Goal: Transaction & Acquisition: Purchase product/service

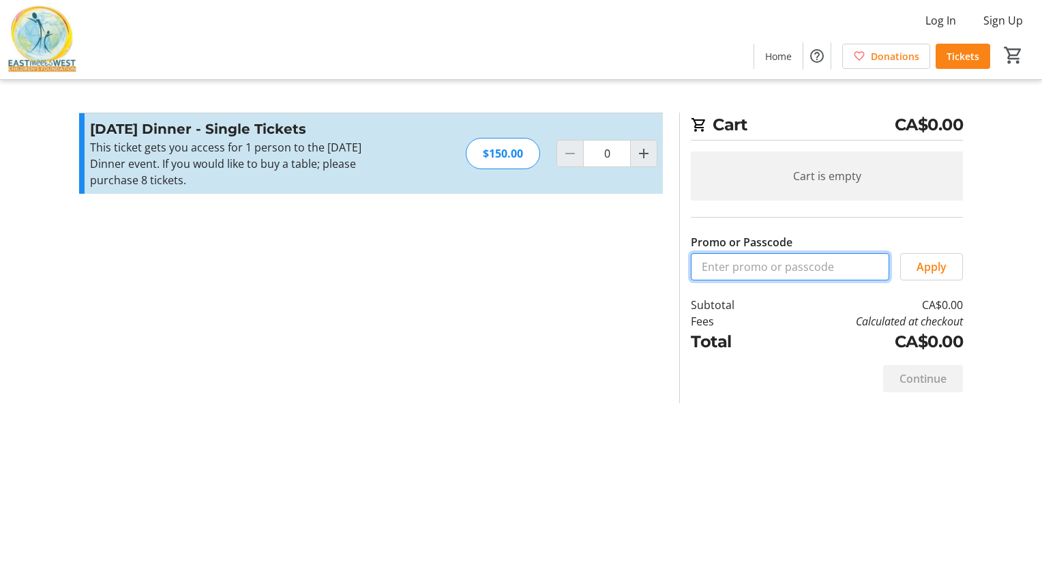
click at [802, 269] on input "Promo or Passcode" at bounding box center [790, 266] width 198 height 27
drag, startPoint x: 627, startPoint y: 305, endPoint x: 639, endPoint y: 303, distance: 13.1
click at [628, 305] on section "Promo or Passcode Apply [DATE] Dinner - Single Tickets This ticket gets you acc…" at bounding box center [371, 257] width 600 height 290
click at [637, 155] on mat-icon "Increment by one" at bounding box center [643, 153] width 16 height 16
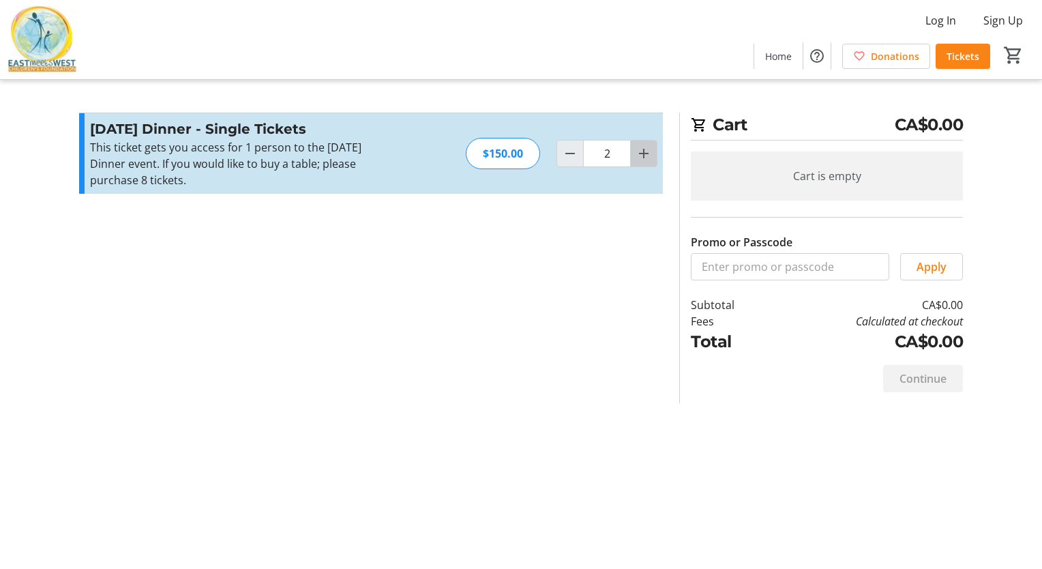
click at [637, 155] on mat-icon "Increment by one" at bounding box center [643, 153] width 16 height 16
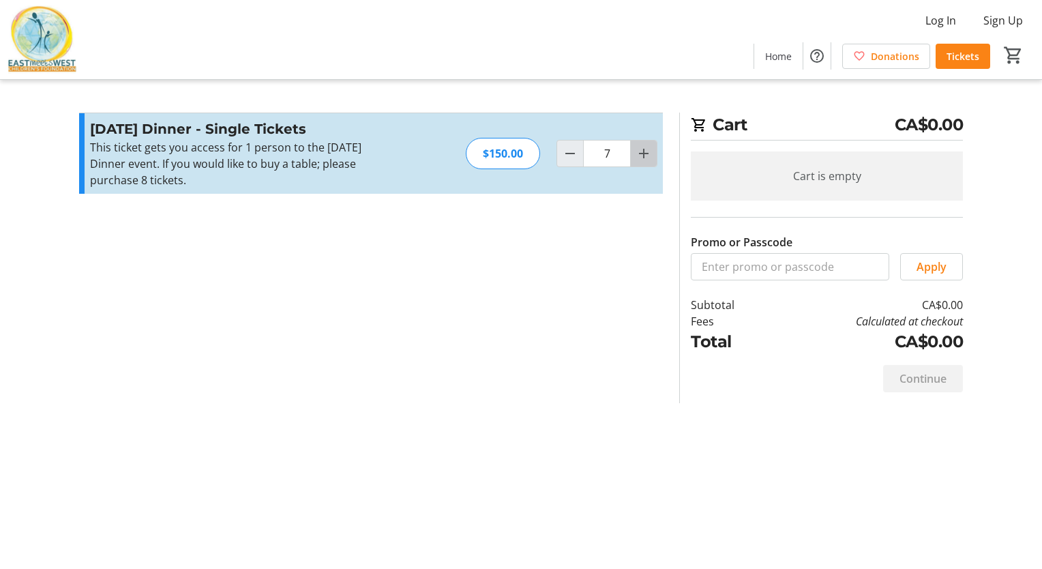
click at [637, 155] on mat-icon "Increment by one" at bounding box center [643, 153] width 16 height 16
type input "8"
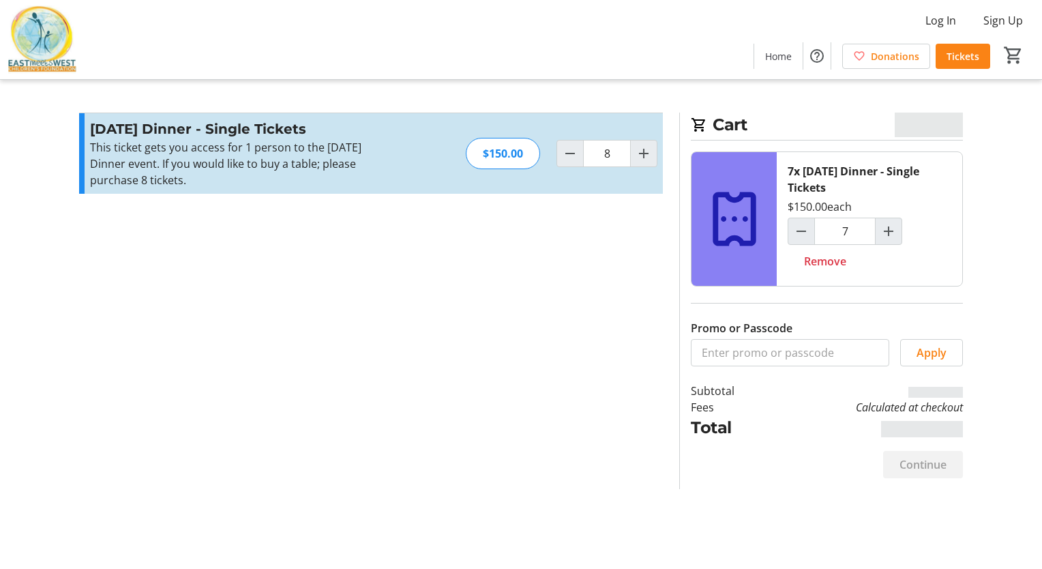
click at [620, 211] on section "Promo or Passcode Apply [DATE] Dinner - Single Tickets This ticket gets you acc…" at bounding box center [371, 300] width 600 height 376
type input "8"
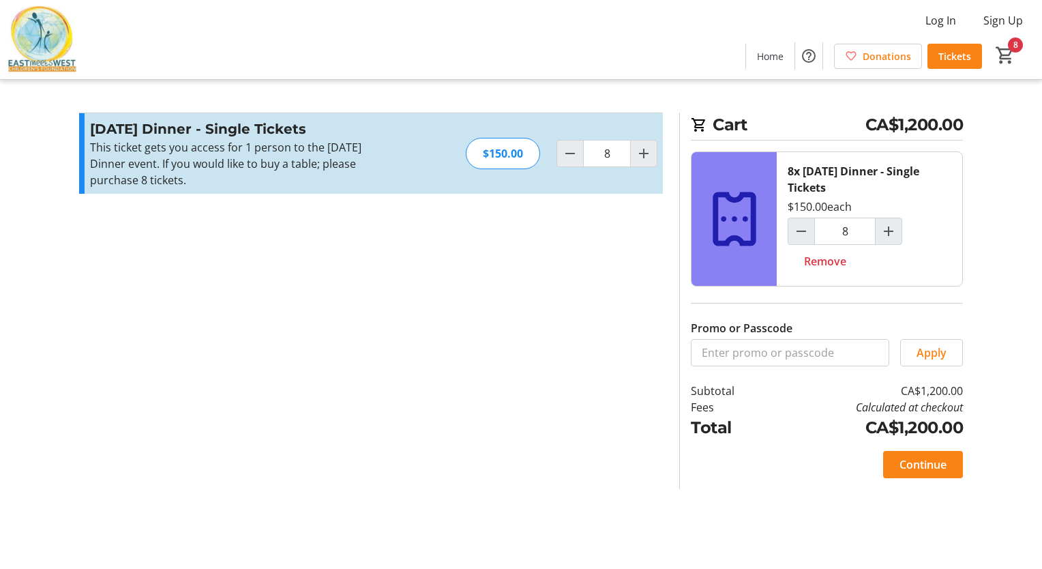
click at [553, 241] on section "Promo or Passcode Apply [DATE] Dinner - Single Tickets This ticket gets you acc…" at bounding box center [371, 300] width 600 height 376
click at [834, 260] on span "Remove" at bounding box center [825, 261] width 42 height 16
type input "0"
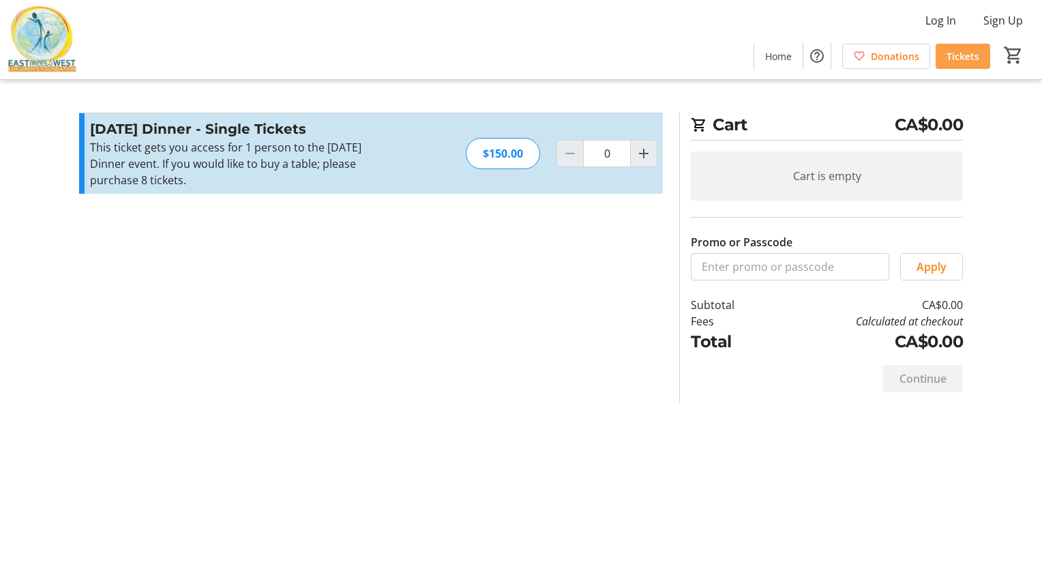
click at [965, 62] on span "Tickets" at bounding box center [962, 56] width 33 height 14
click at [18, 37] on img at bounding box center [42, 39] width 68 height 68
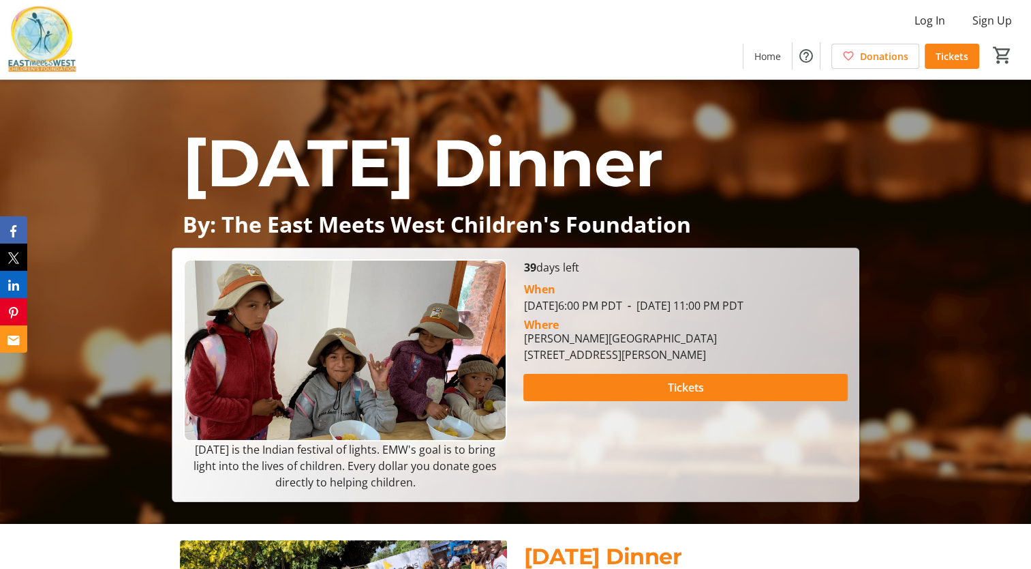
scroll to position [68, 0]
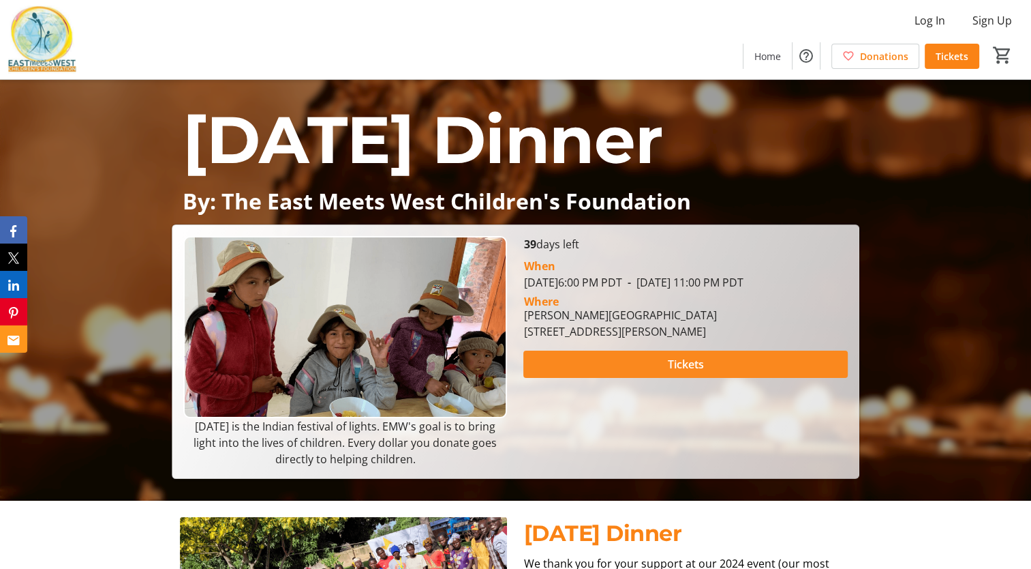
click at [634, 380] on span at bounding box center [686, 364] width 324 height 33
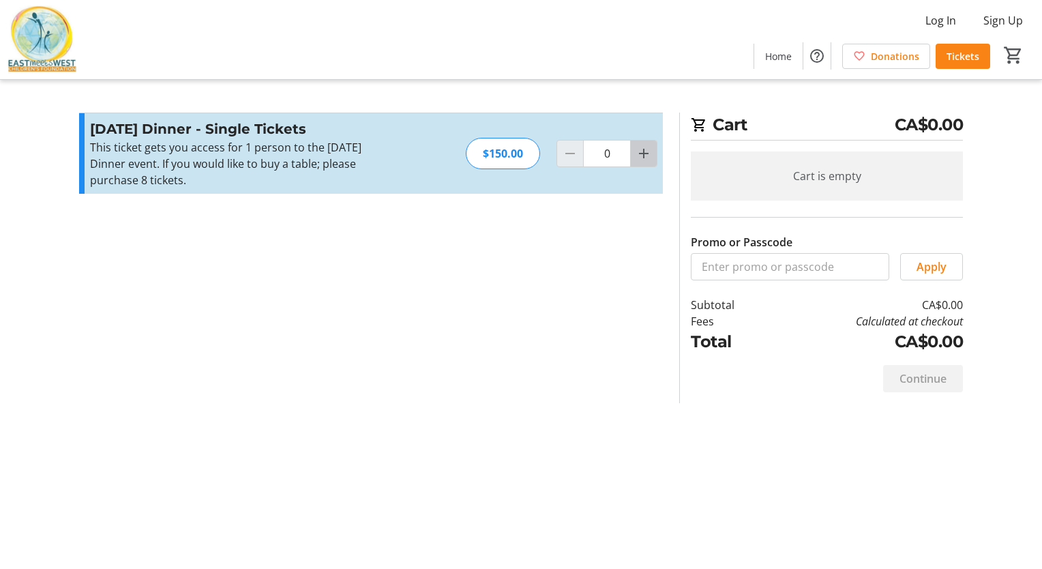
click at [638, 162] on span "Increment by one" at bounding box center [644, 153] width 26 height 26
click at [638, 163] on span "Increment by one" at bounding box center [644, 153] width 26 height 26
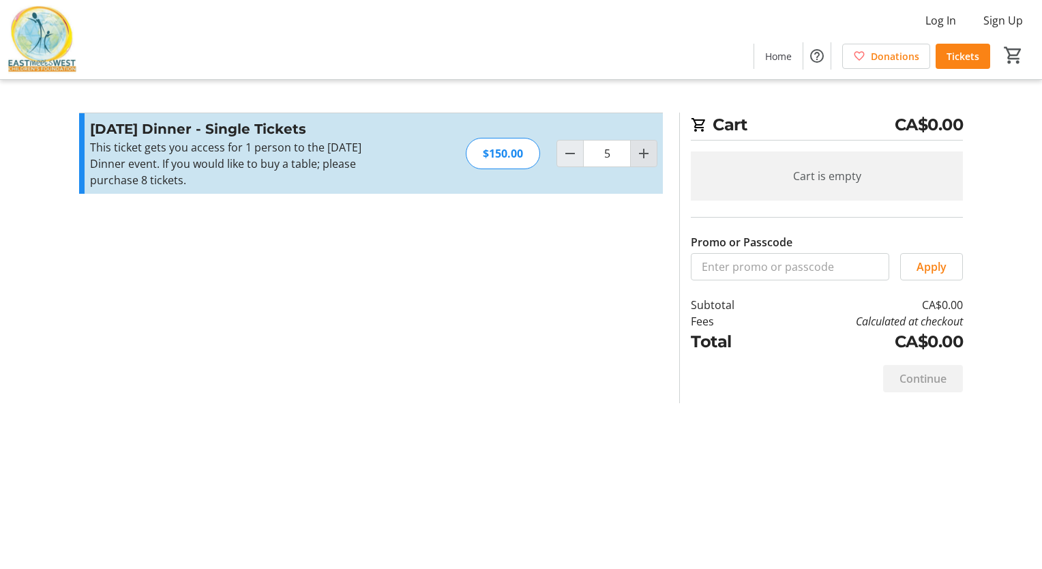
click at [638, 160] on mat-icon "Increment by one" at bounding box center [643, 153] width 16 height 16
type input "8"
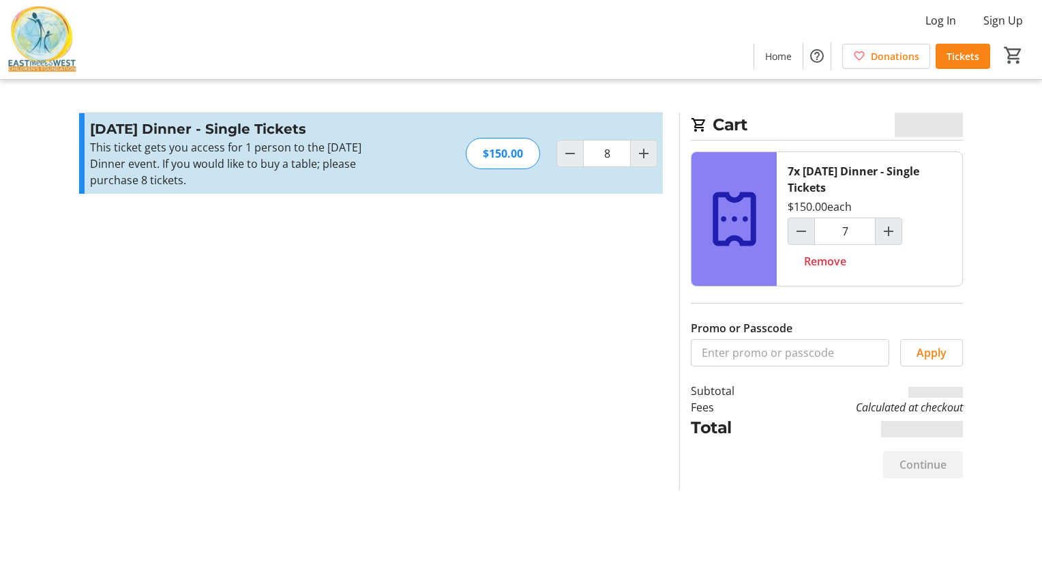
type input "8"
click at [574, 157] on mat-icon "Decrement by one" at bounding box center [570, 153] width 16 height 16
type input "7"
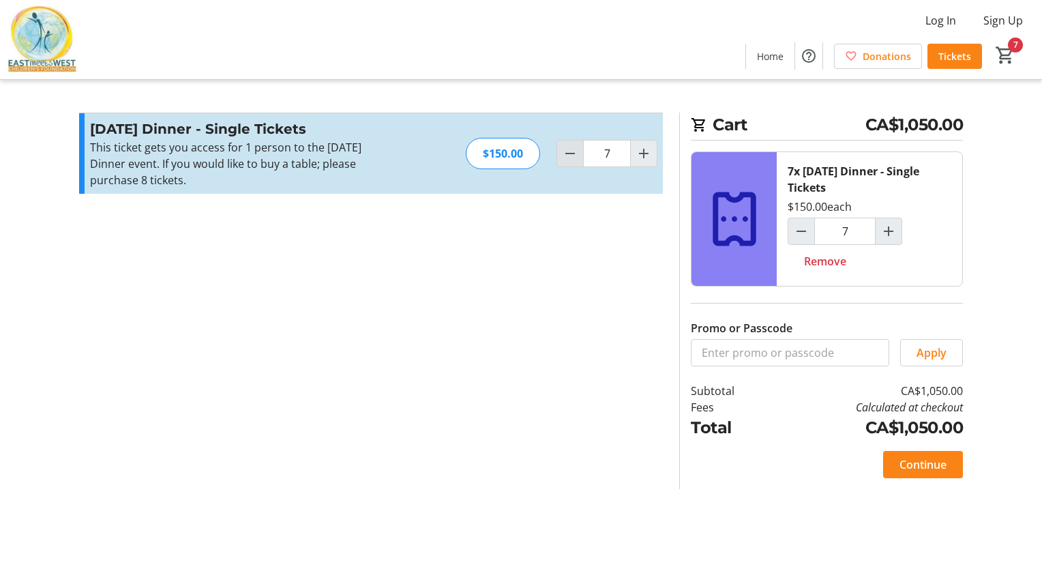
click at [578, 154] on span "Decrement by one" at bounding box center [570, 153] width 26 height 26
type input "6"
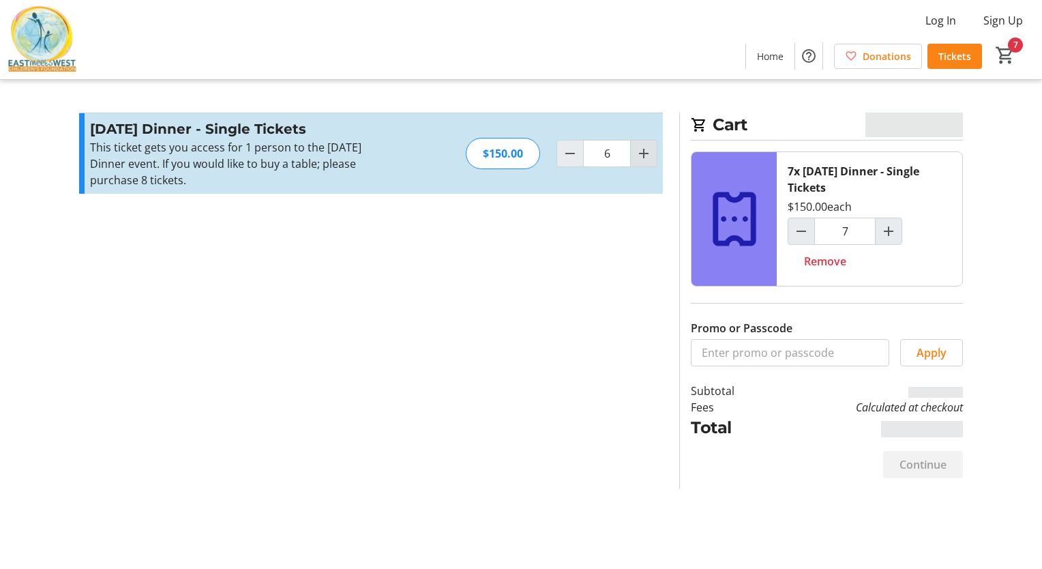
type input "6"
click at [652, 162] on button "Increment by one" at bounding box center [644, 153] width 26 height 26
type input "7"
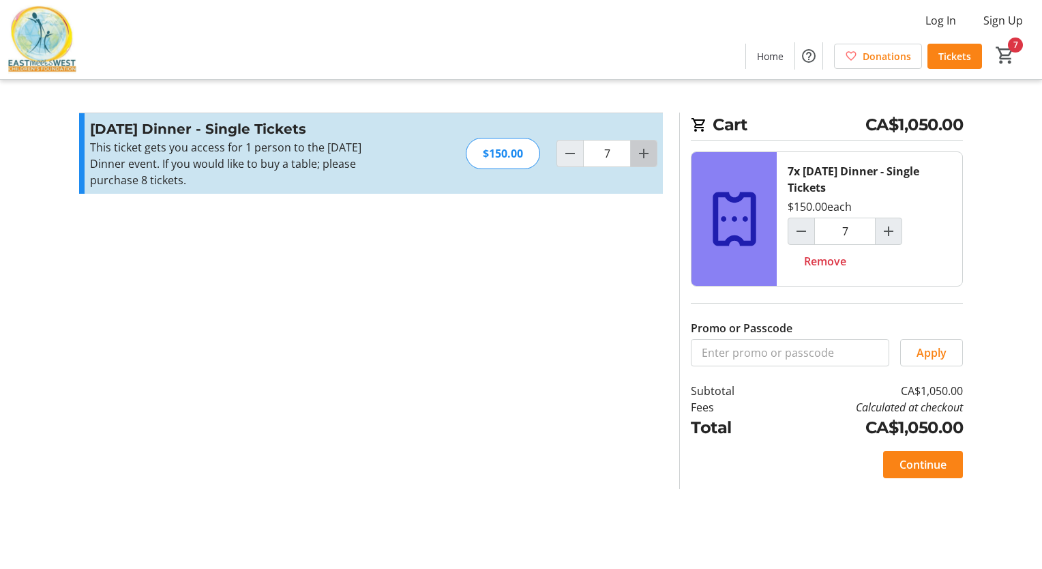
click at [652, 164] on span "Increment by one" at bounding box center [644, 153] width 26 height 26
type input "8"
click at [614, 257] on section "Promo or Passcode Apply [DATE] Dinner - Single Tickets This ticket gets you acc…" at bounding box center [371, 300] width 600 height 376
click at [931, 469] on span "Continue" at bounding box center [922, 464] width 47 height 16
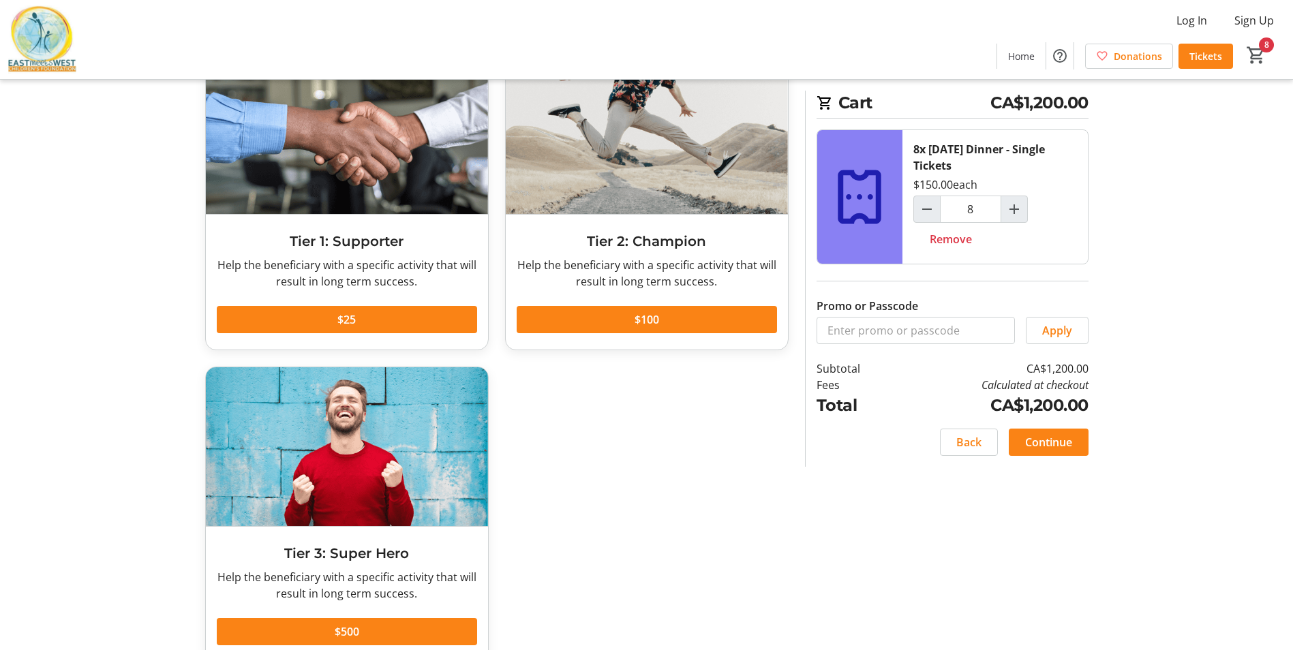
scroll to position [127, 0]
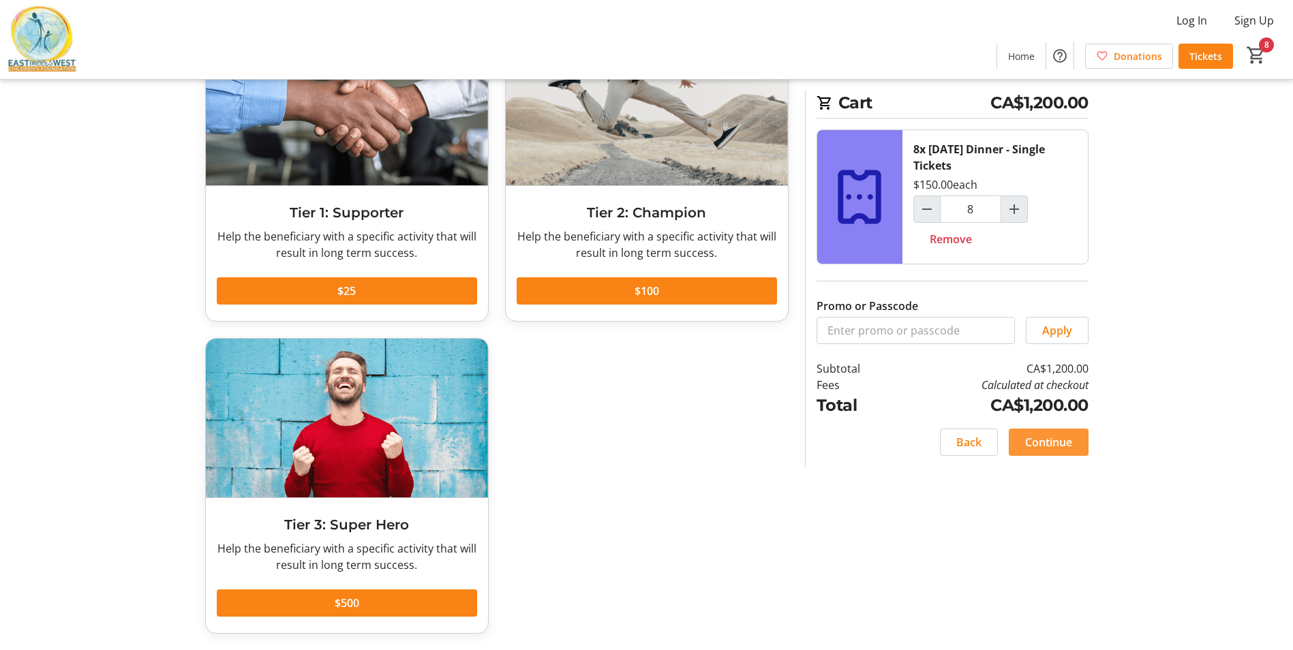
click at [1041, 446] on span "Continue" at bounding box center [1048, 442] width 47 height 16
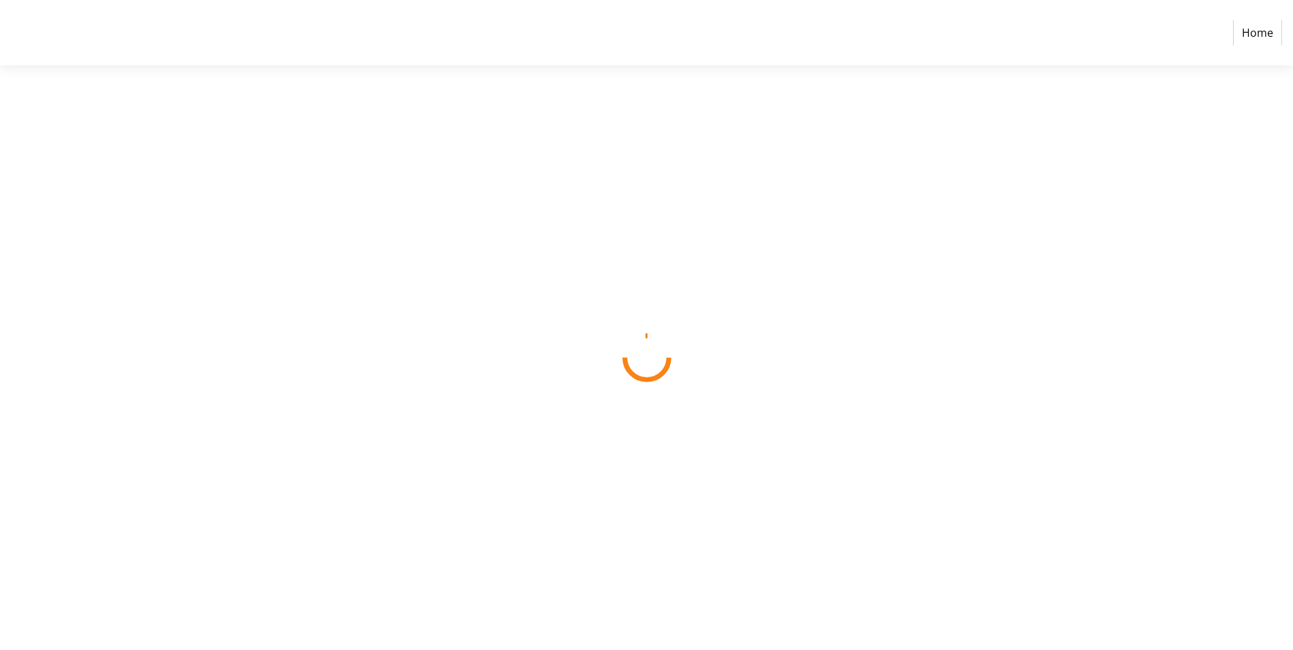
select select "CA"
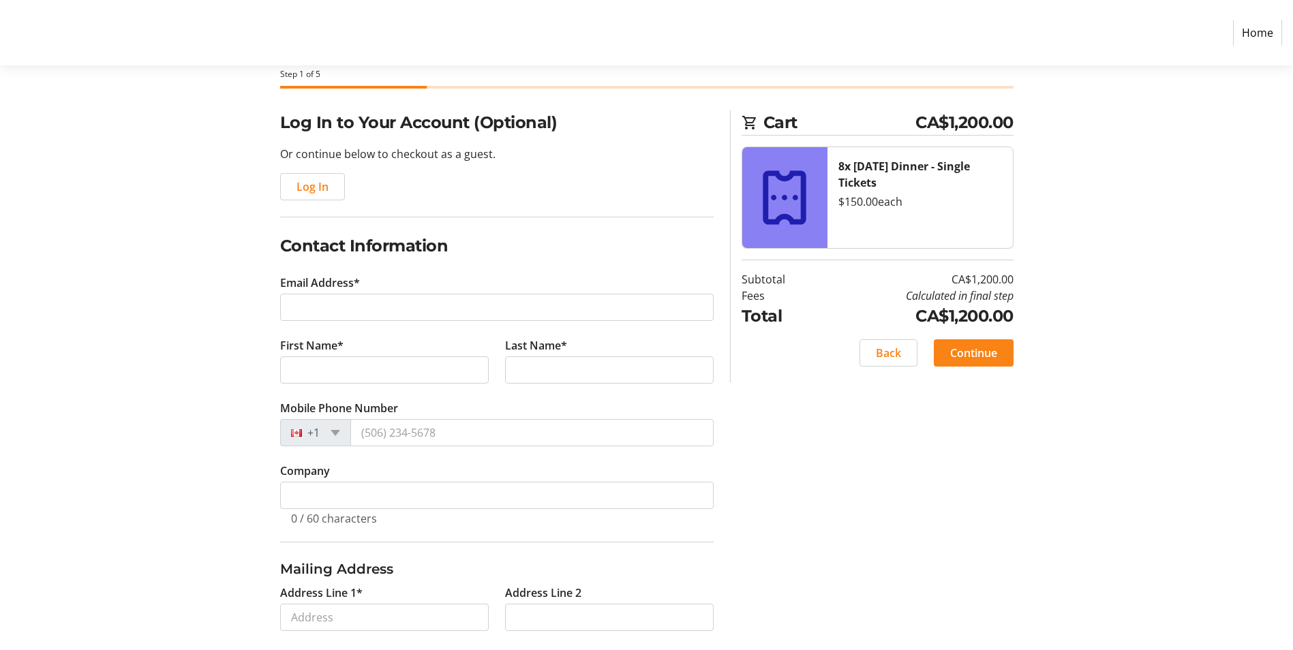
scroll to position [136, 0]
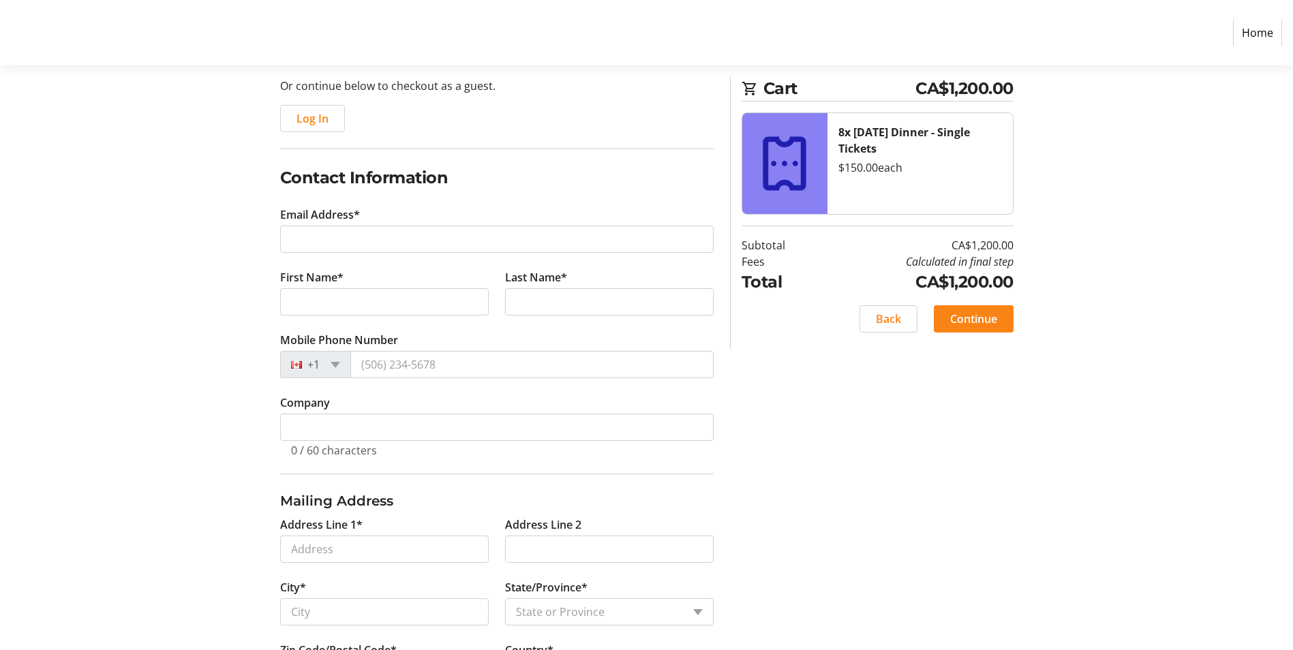
click at [399, 222] on tr-form-field "Email Address*" at bounding box center [497, 238] width 434 height 63
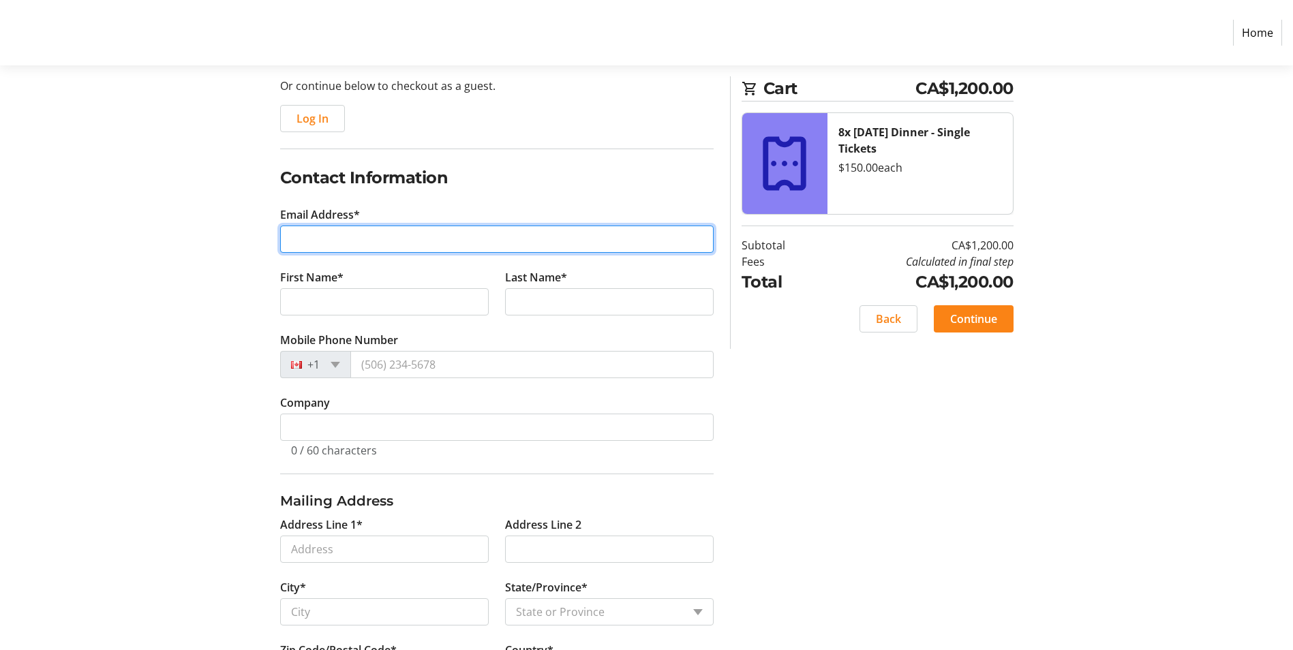
click at [403, 228] on input "Email Address*" at bounding box center [497, 239] width 434 height 27
click at [496, 235] on input "Email Address*" at bounding box center [497, 239] width 434 height 27
type input "[PERSON_NAME][EMAIL_ADDRESS][DOMAIN_NAME]"
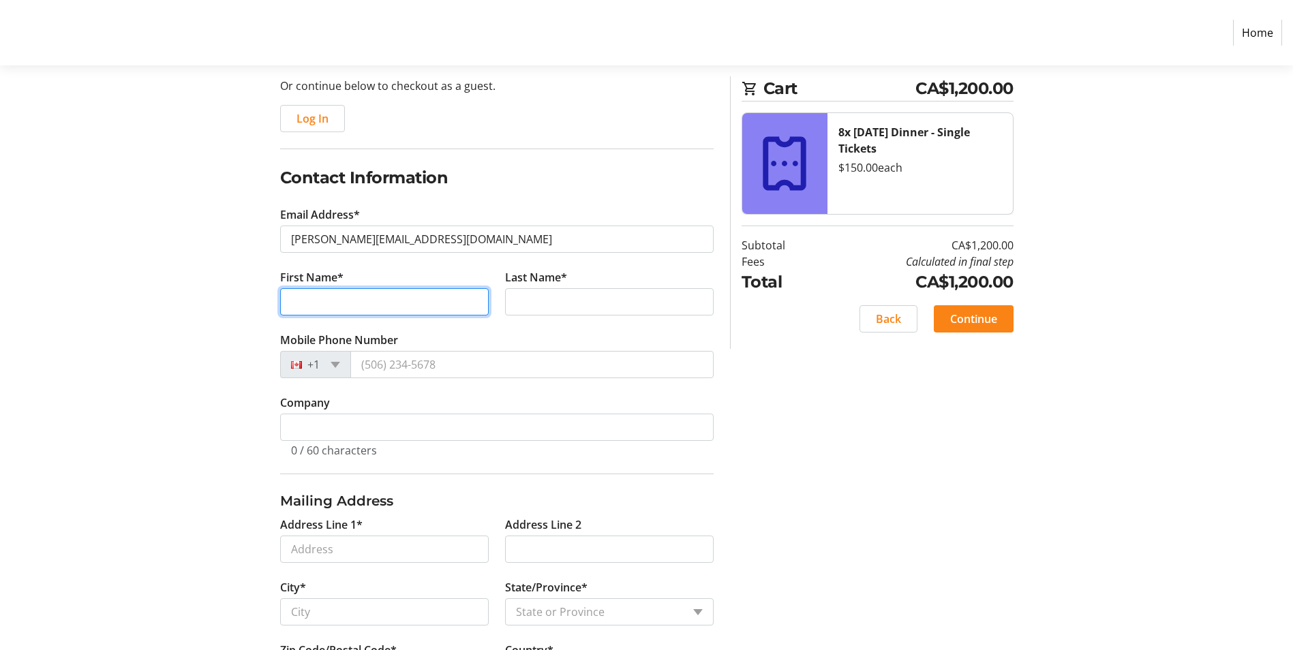
type input "[PERSON_NAME]"
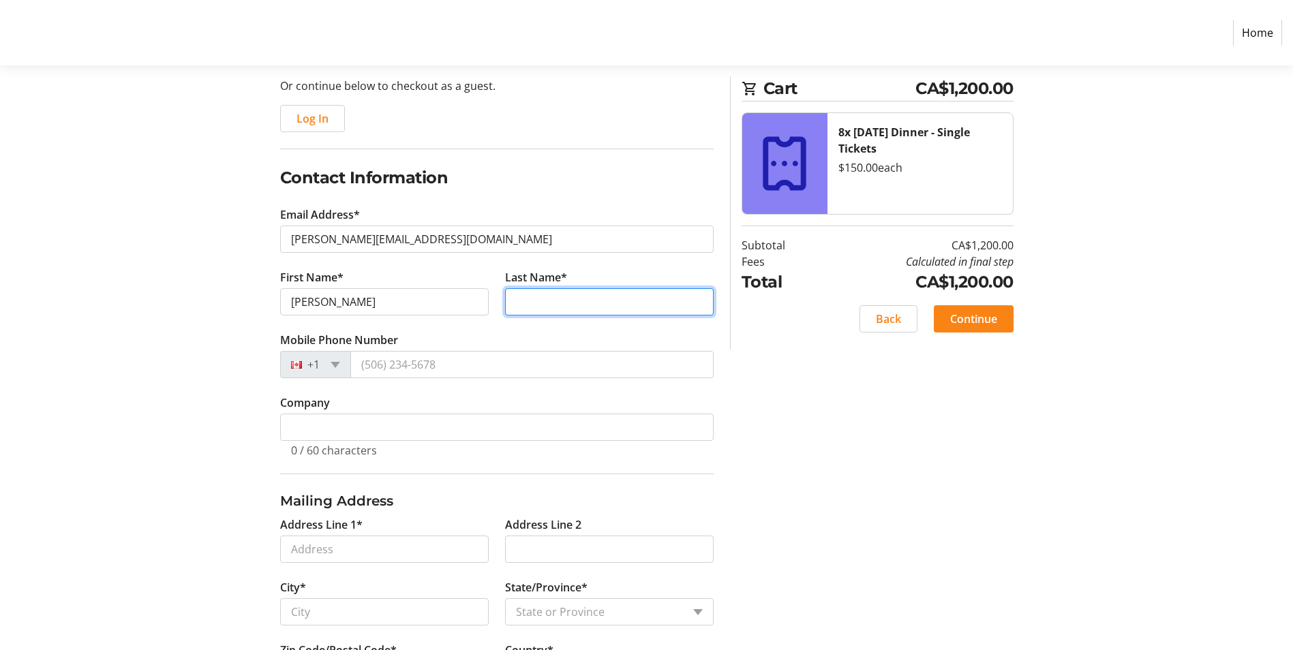
type input "[PERSON_NAME]"
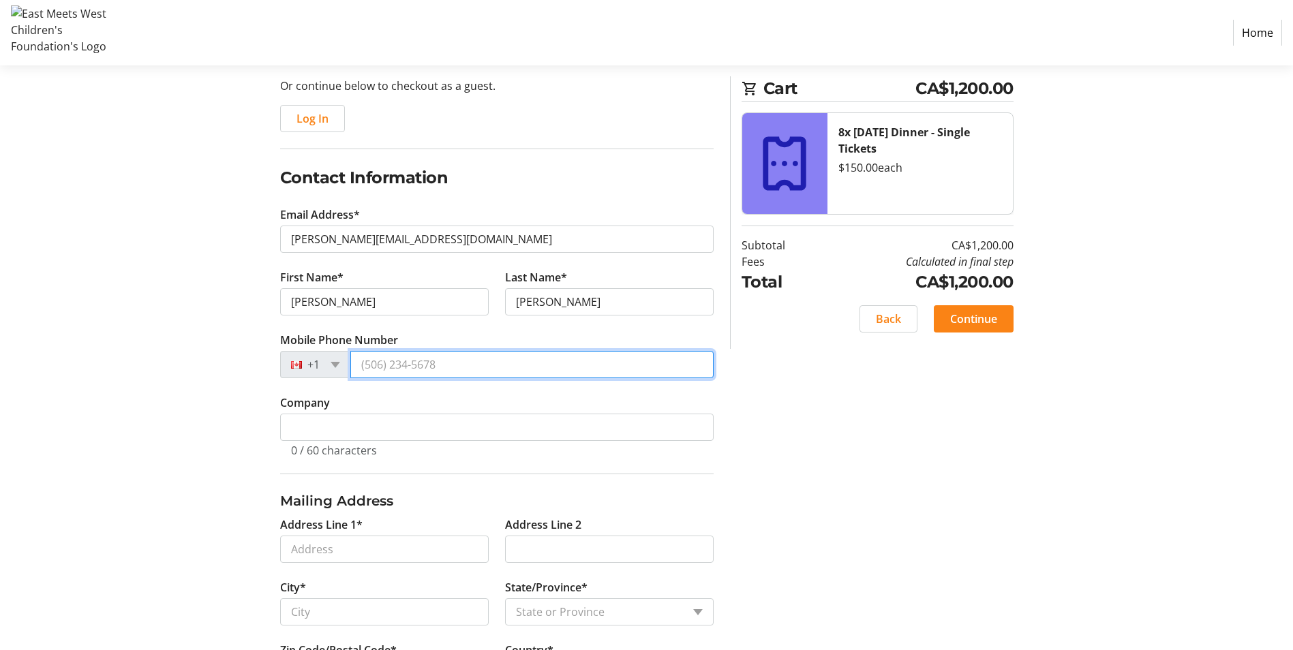
type input "[PHONE_NUMBER]"
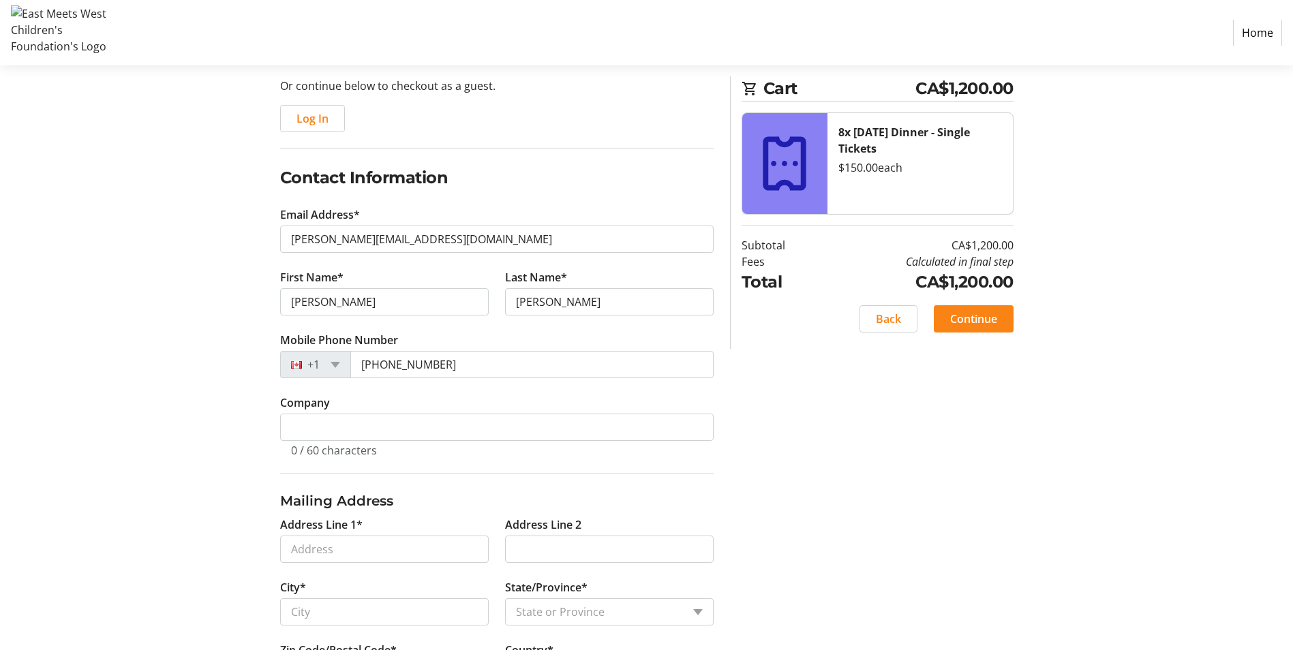
type input "V1W4H3"
click at [862, 418] on div "Log In to Your Account (Optional) Or continue below to checkout as a guest. Log…" at bounding box center [647, 381] width 900 height 679
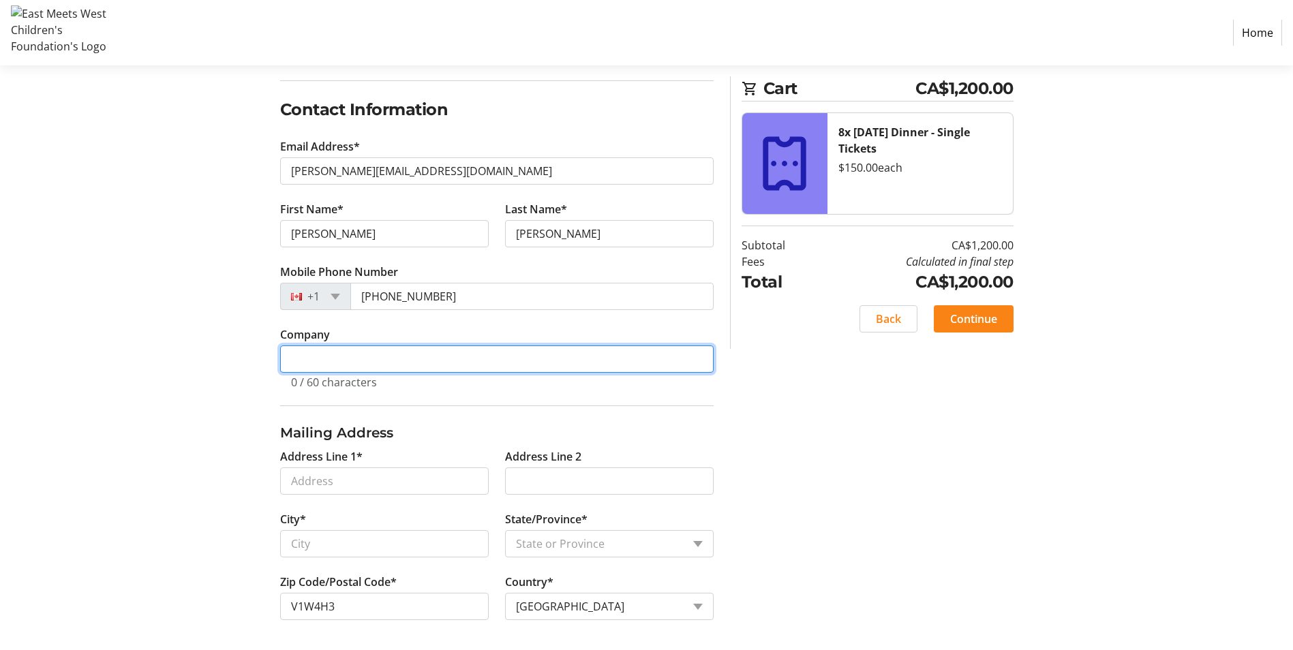
click at [387, 359] on input "Company" at bounding box center [497, 359] width 434 height 27
type input "Canco Petroleum Ltd"
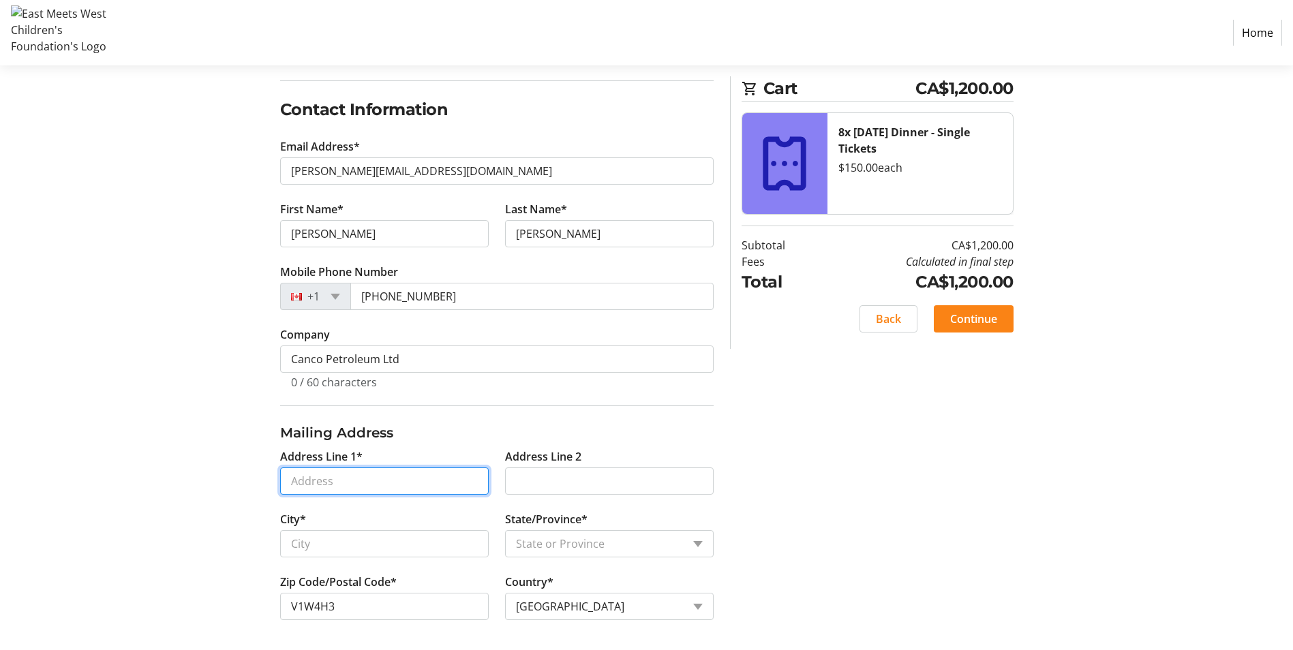
type input "#[STREET_ADDRESS],"
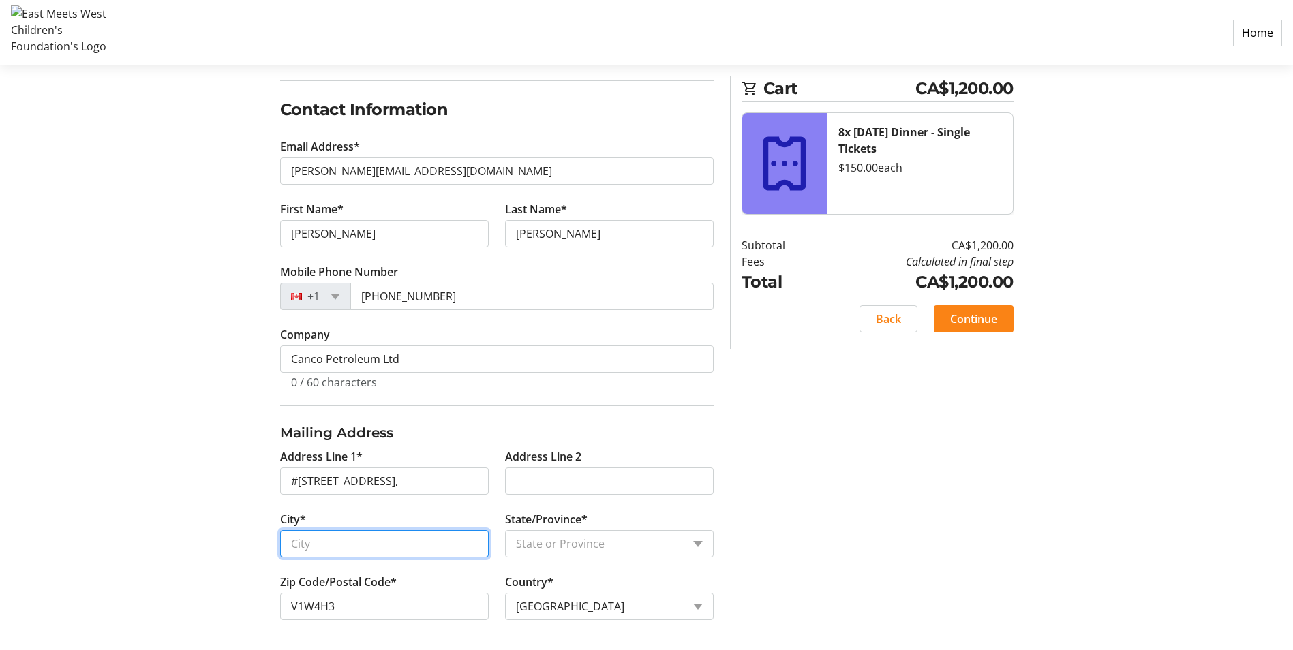
type input "Kelowna"
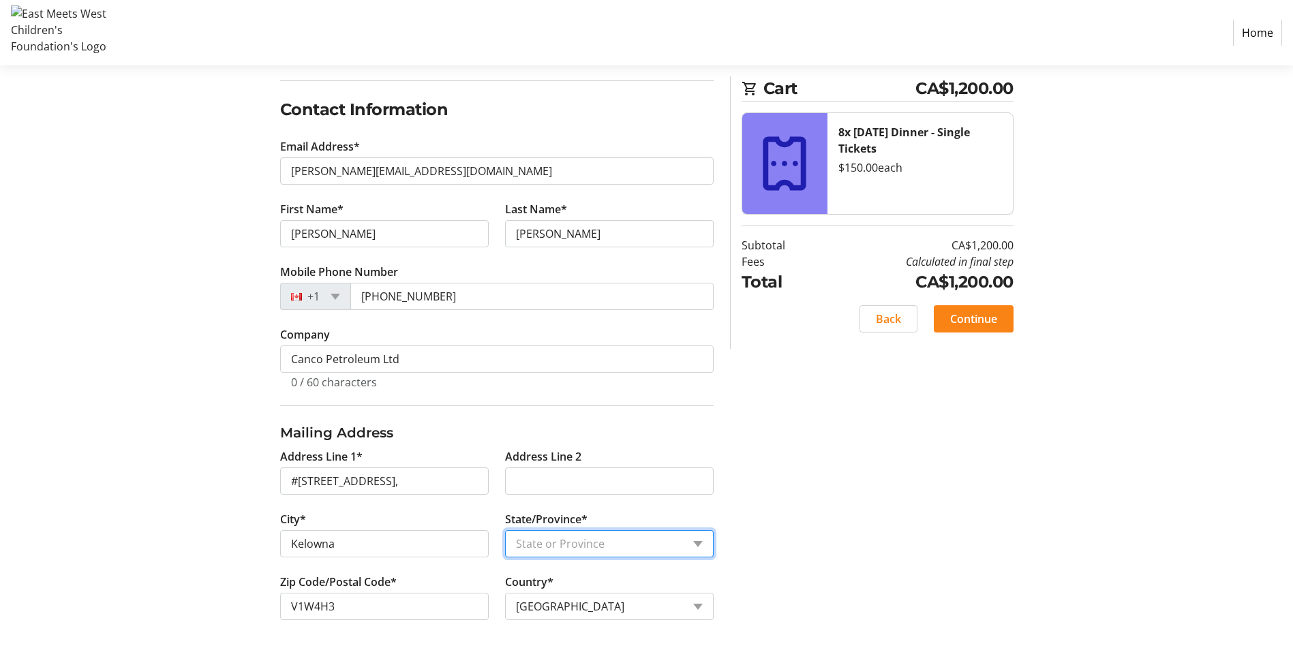
select select "BC"
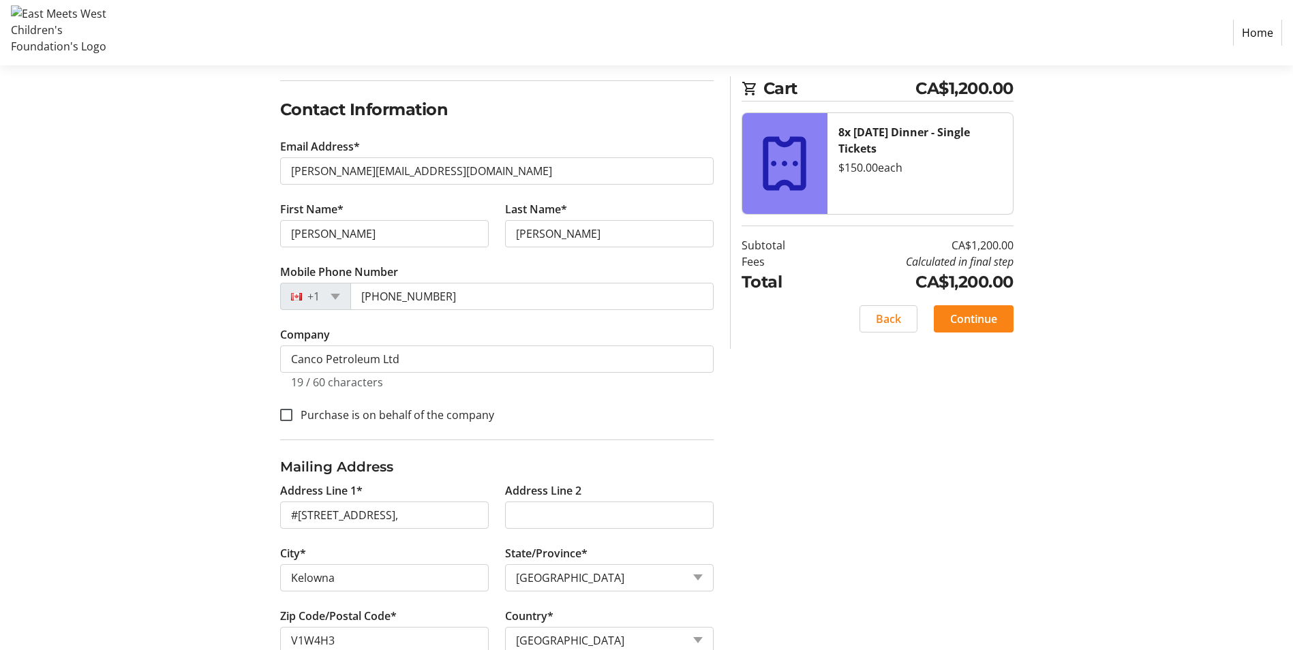
click at [836, 457] on div "Log In to Your Account (Optional) Or continue below to checkout as a guest. Log…" at bounding box center [647, 330] width 900 height 713
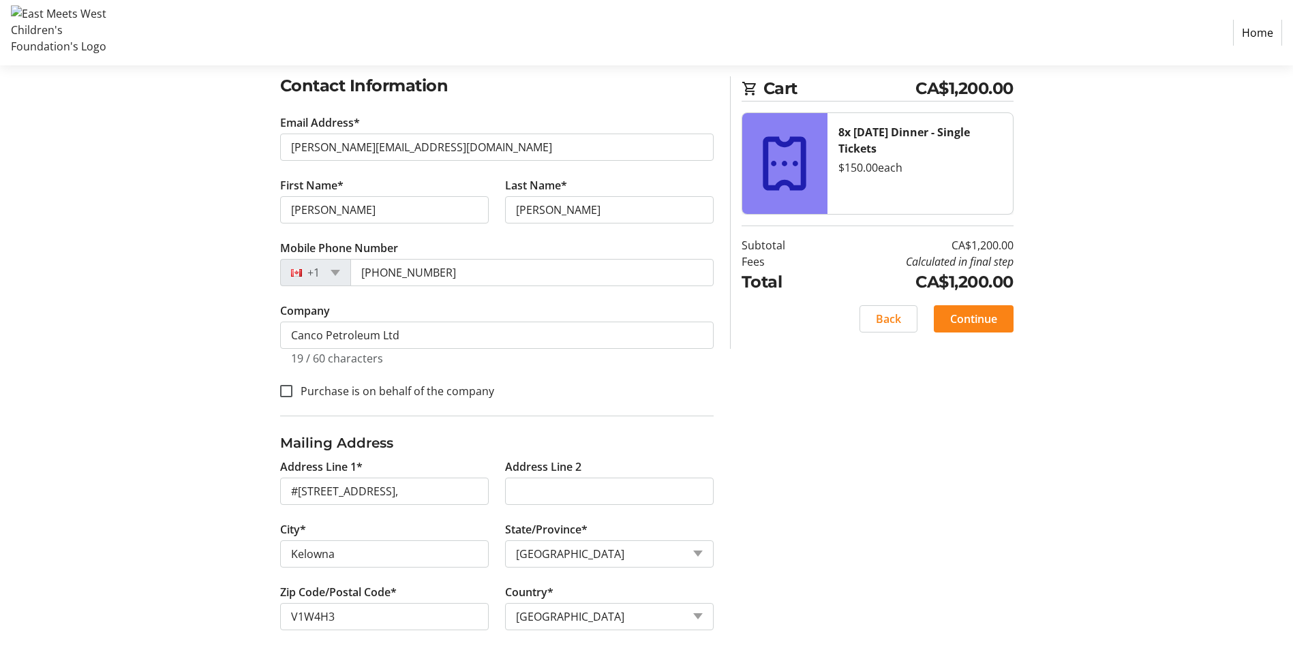
scroll to position [241, 0]
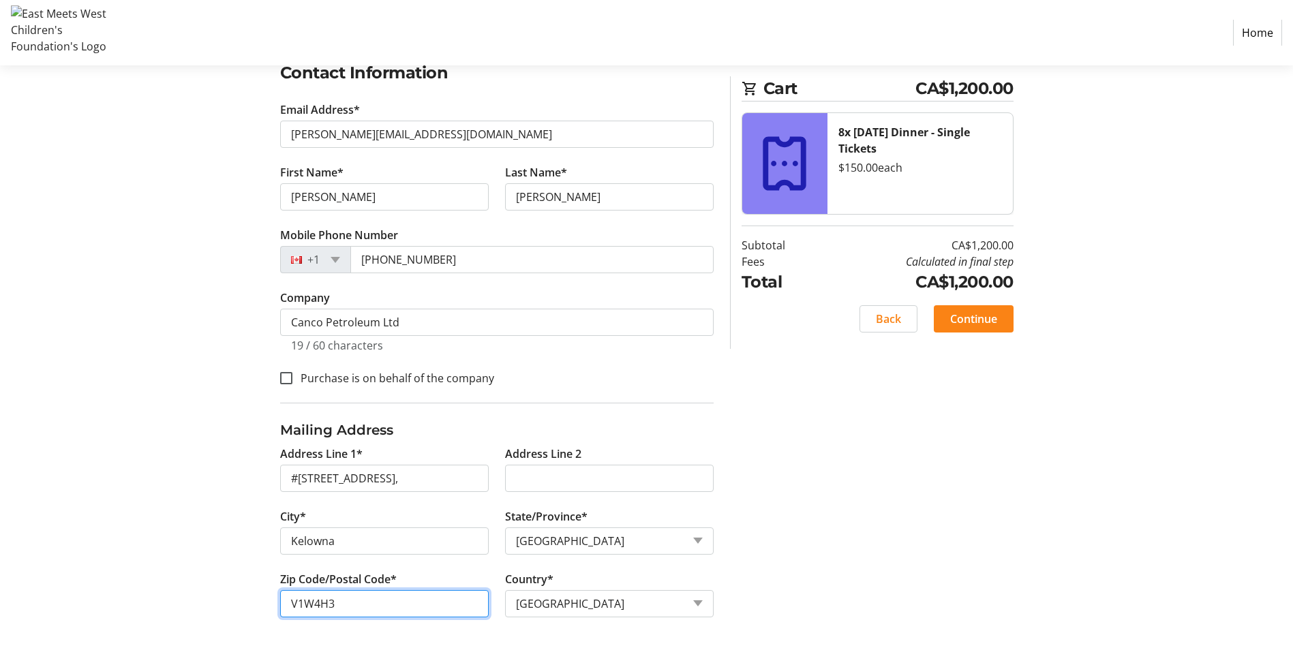
click at [395, 568] on input "V1W4H3" at bounding box center [384, 603] width 209 height 27
click at [884, 483] on div "Log In to Your Account (Optional) Or continue below to checkout as a guest. Log…" at bounding box center [647, 293] width 900 height 713
click at [312, 568] on input "V1x2A1" at bounding box center [384, 603] width 209 height 27
type input "V1X2A1"
click at [980, 517] on div "Log In to Your Account (Optional) Or continue below to checkout as a guest. Log…" at bounding box center [647, 293] width 900 height 713
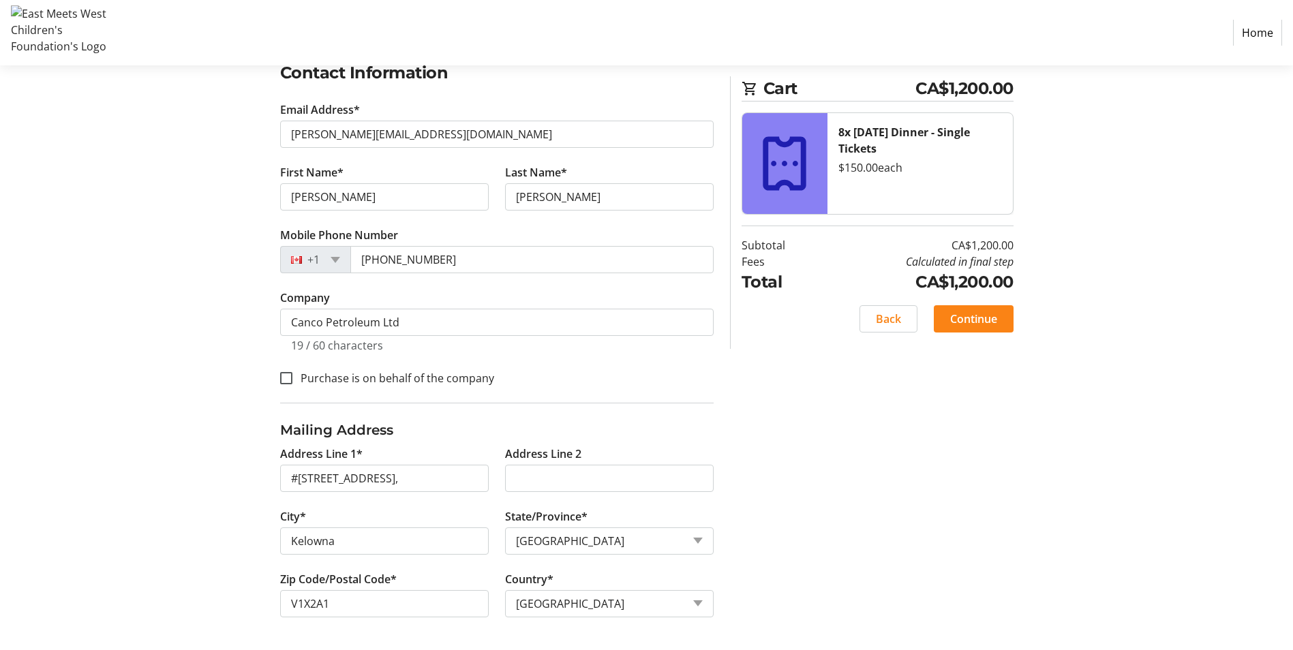
click at [862, 508] on div "Log In to Your Account (Optional) Or continue below to checkout as a guest. Log…" at bounding box center [647, 293] width 900 height 713
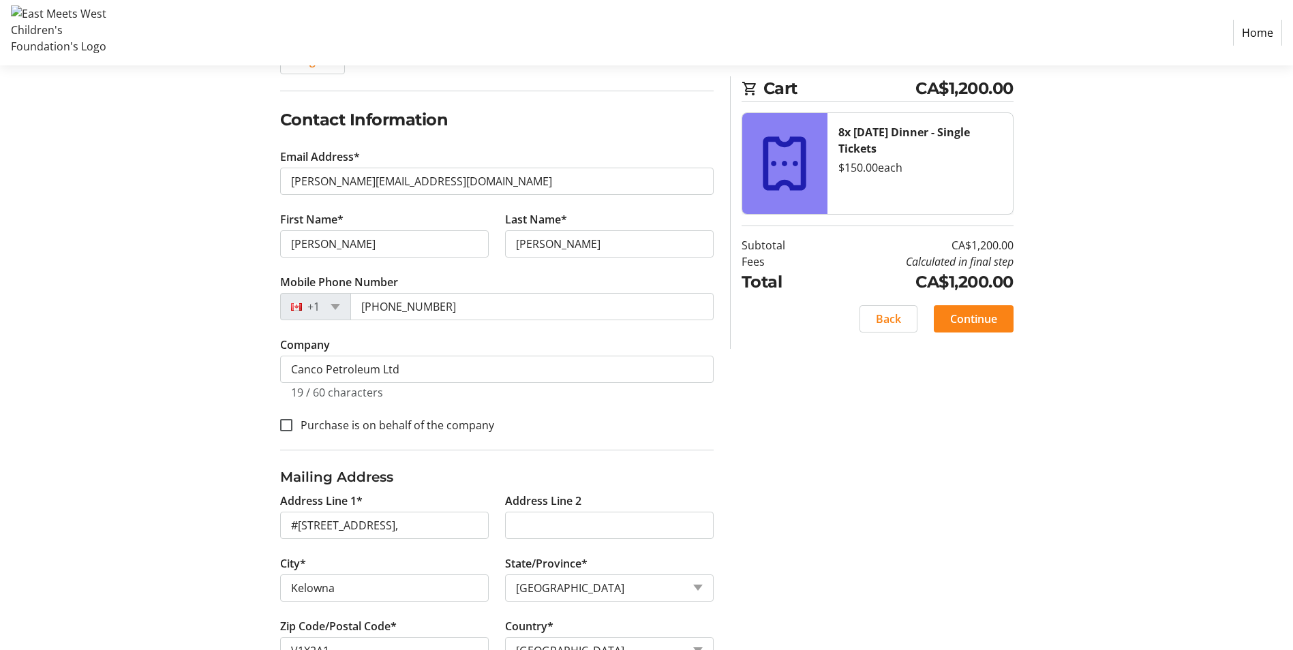
scroll to position [173, 0]
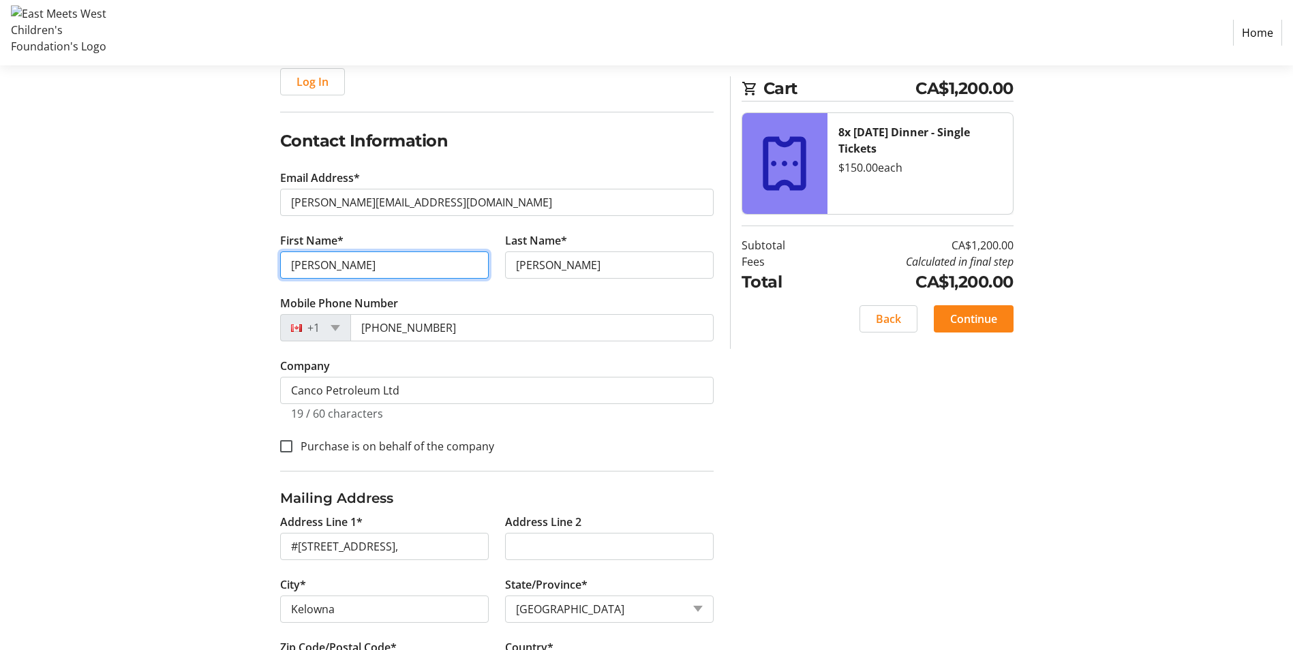
drag, startPoint x: 361, startPoint y: 261, endPoint x: 260, endPoint y: 263, distance: 100.2
click at [260, 263] on div "Log In to Your Account (Optional) Or continue below to checkout as a guest. Log…" at bounding box center [647, 361] width 900 height 713
type input "[PERSON_NAME]"
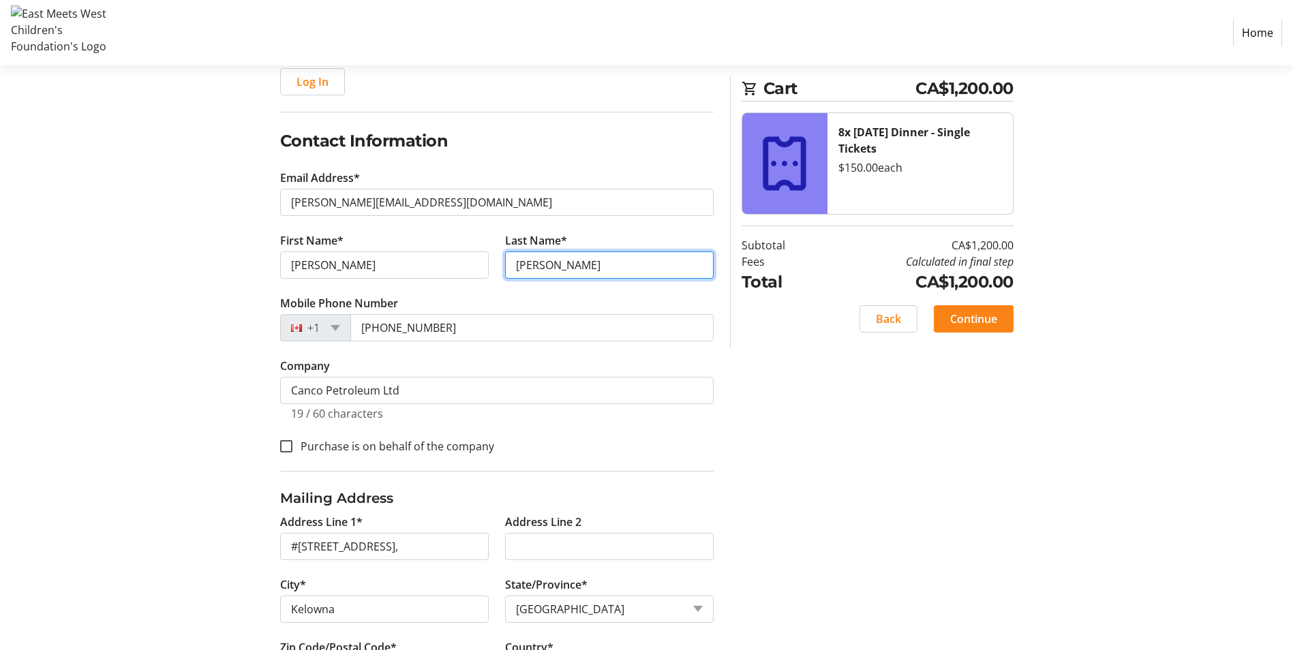
drag, startPoint x: 569, startPoint y: 270, endPoint x: 494, endPoint y: 269, distance: 74.3
click at [494, 269] on div "First Name* [PERSON_NAME] Last Name* [PERSON_NAME]" at bounding box center [497, 263] width 450 height 63
type input "[PERSON_NAME]"
click at [1037, 453] on div "Log In to Your Account (Optional) Or continue below to checkout as a guest. Log…" at bounding box center [647, 361] width 900 height 713
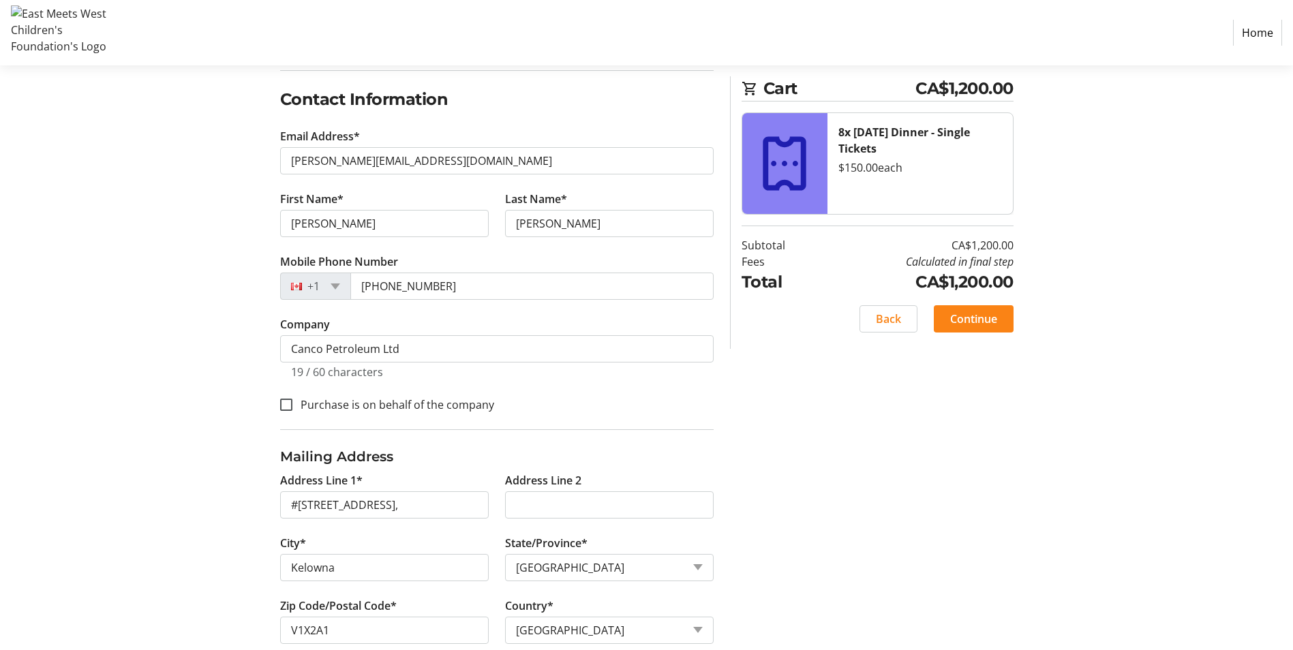
scroll to position [241, 0]
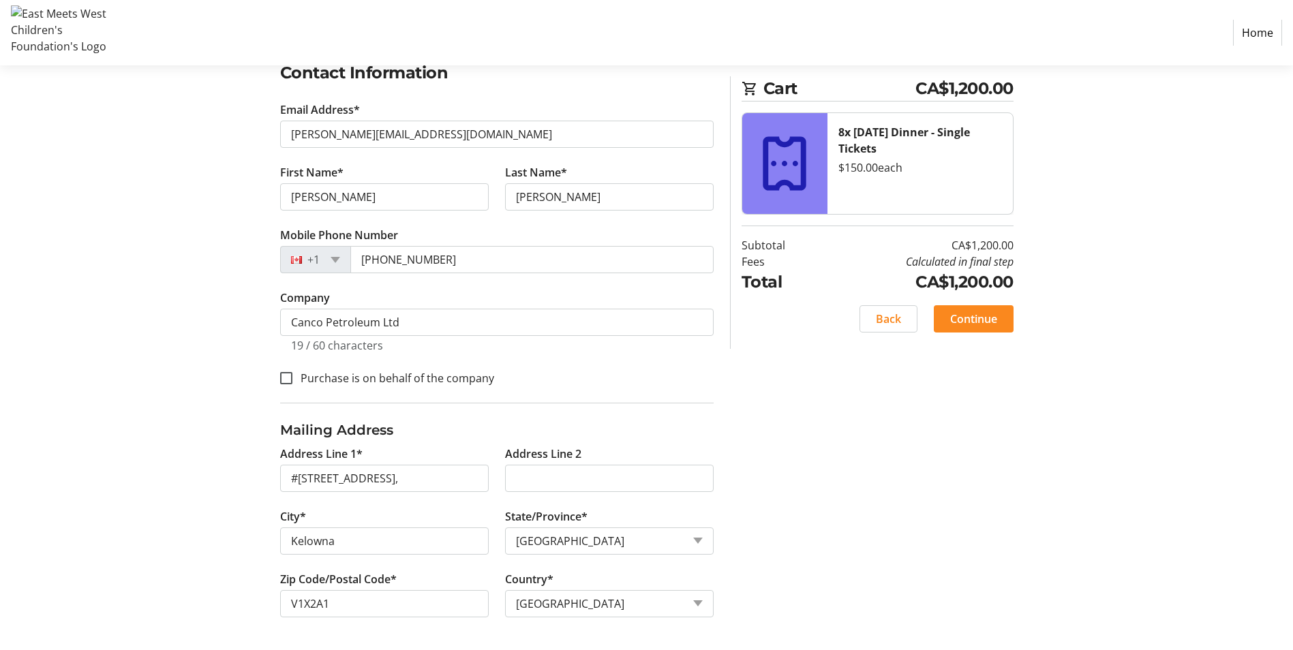
click at [971, 321] on span "Continue" at bounding box center [973, 319] width 47 height 16
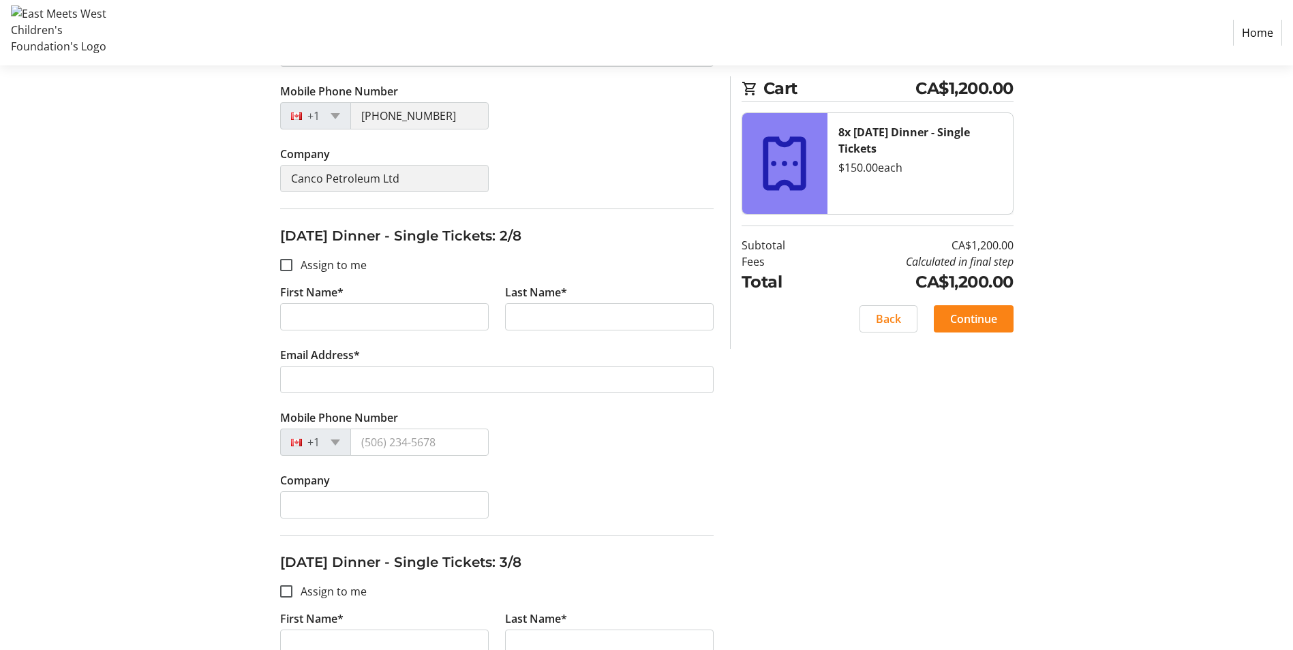
scroll to position [205, 0]
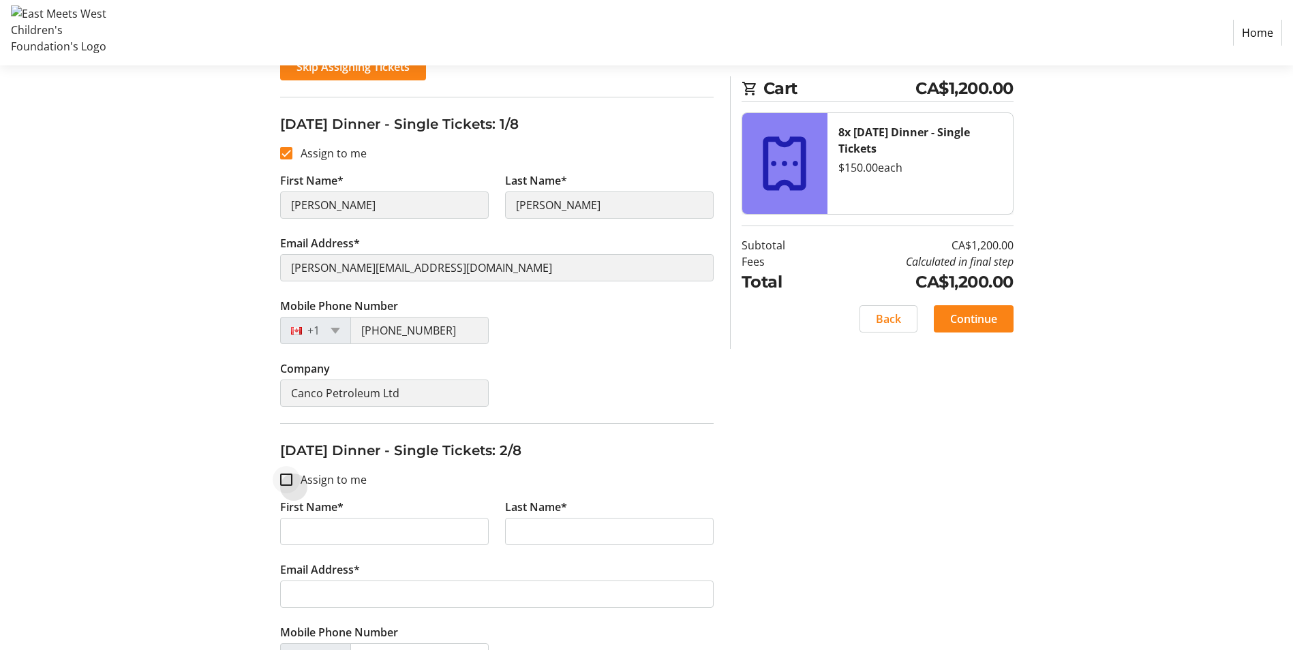
click at [292, 472] on div at bounding box center [286, 480] width 33 height 33
checkbox input "true"
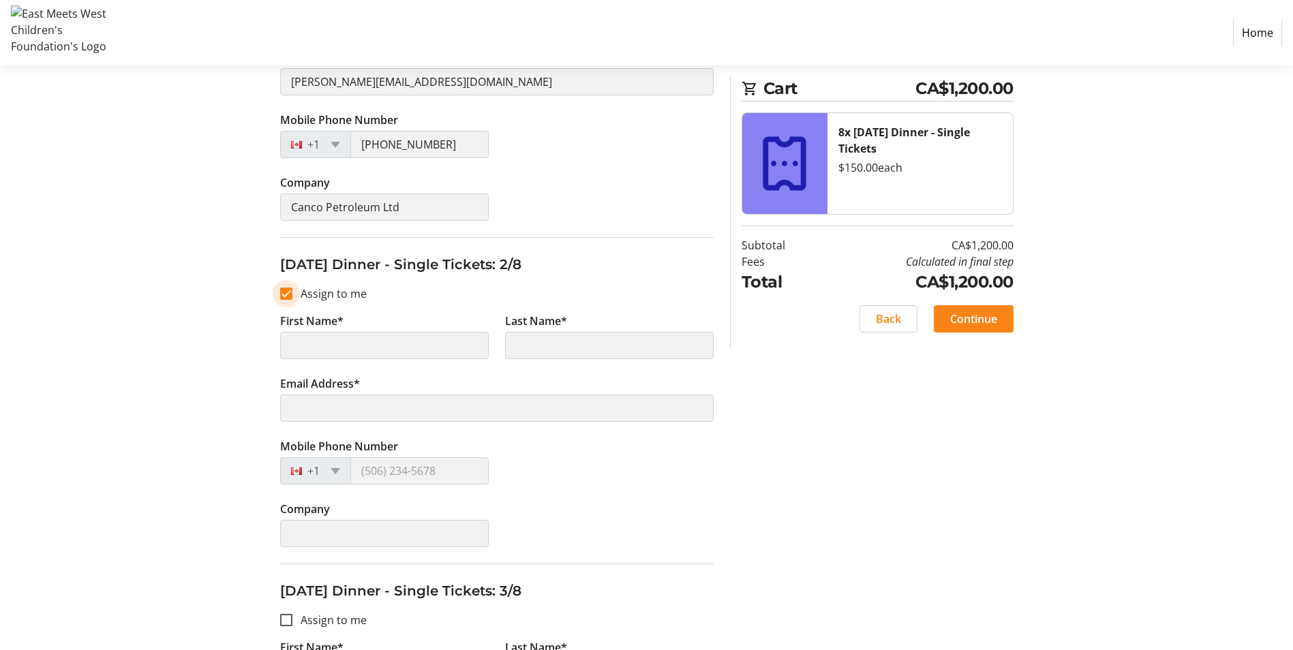
scroll to position [614, 0]
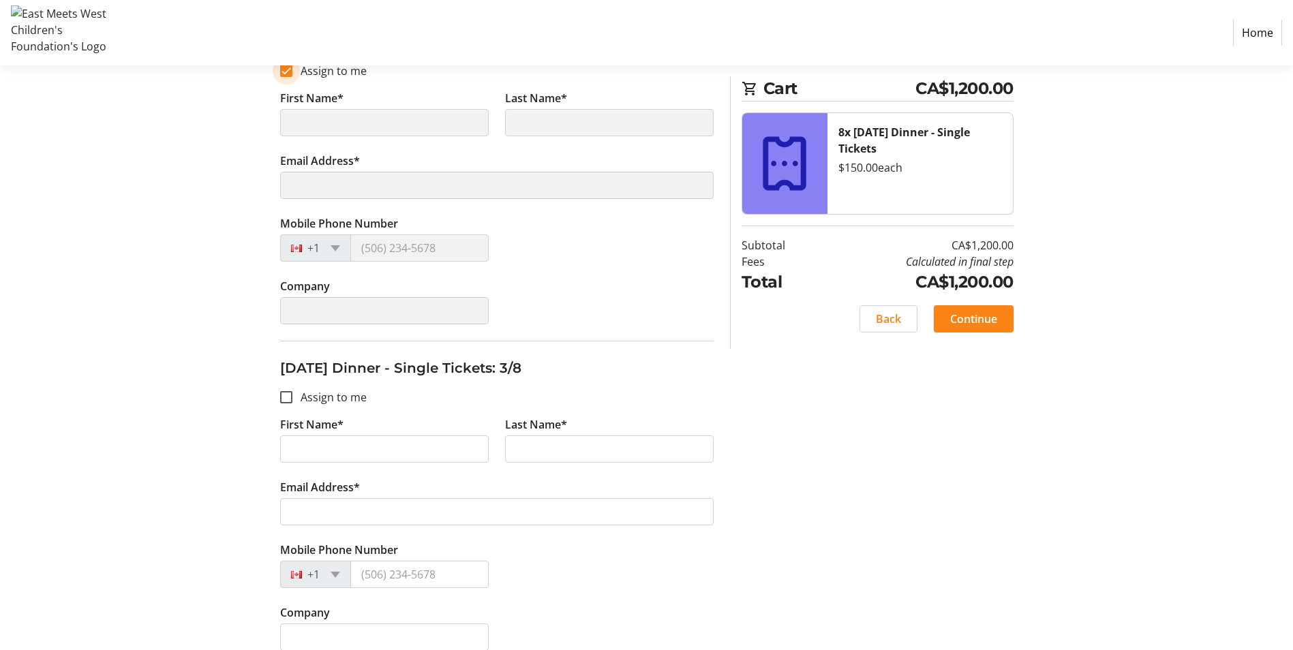
type input "[PERSON_NAME]"
type input "[PERSON_NAME][EMAIL_ADDRESS][DOMAIN_NAME]"
type input "[PHONE_NUMBER]"
type input "Canco Petroleum Ltd"
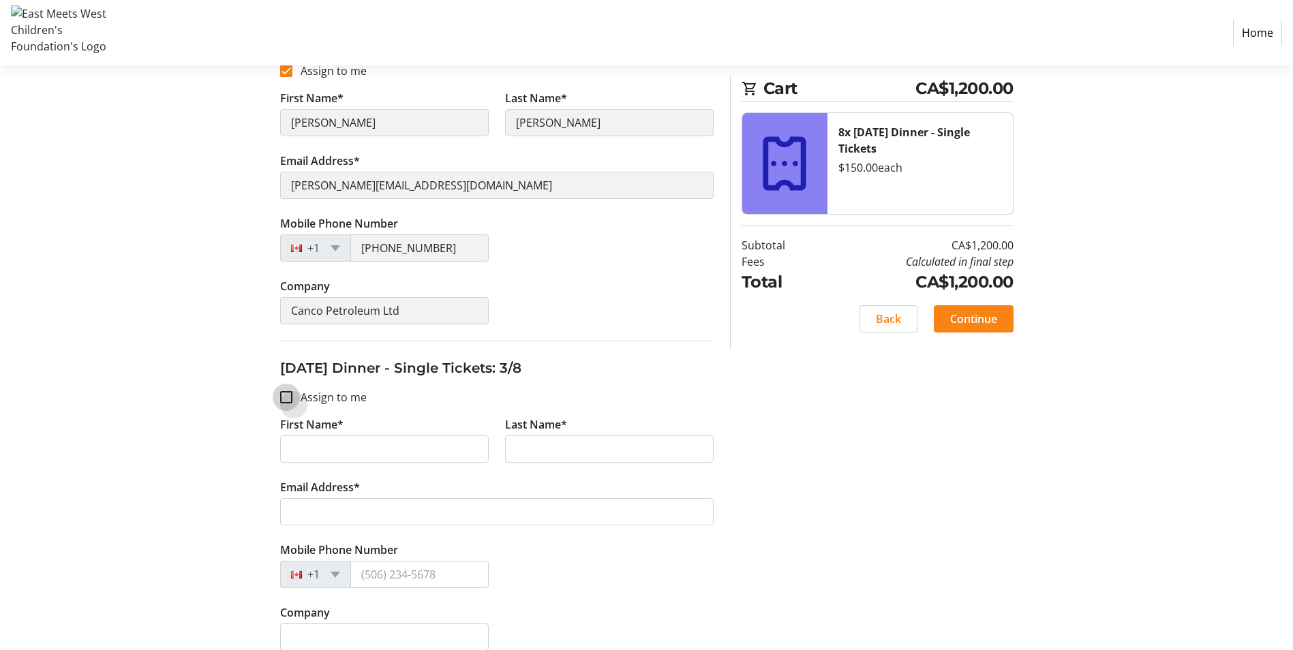
click at [291, 402] on input "Assign to me" at bounding box center [286, 397] width 12 height 12
checkbox input "true"
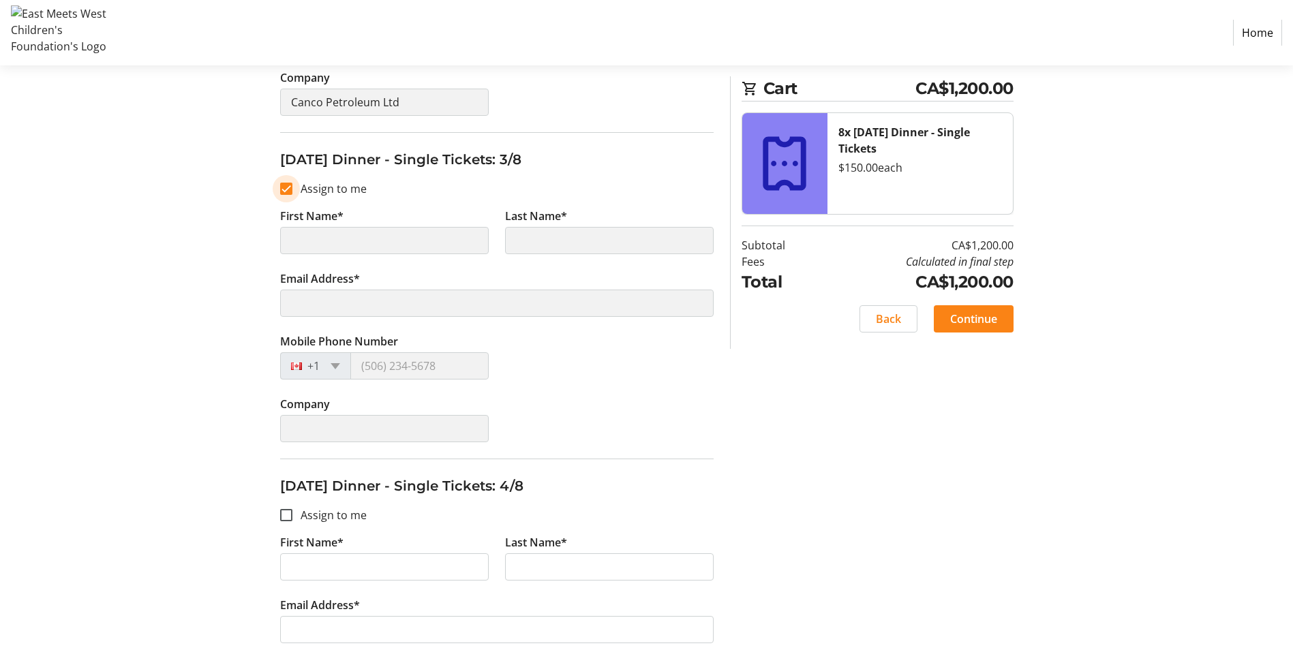
type input "[PERSON_NAME]"
type input "[PERSON_NAME][EMAIL_ADDRESS][DOMAIN_NAME]"
type input "[PHONE_NUMBER]"
type input "Canco Petroleum Ltd"
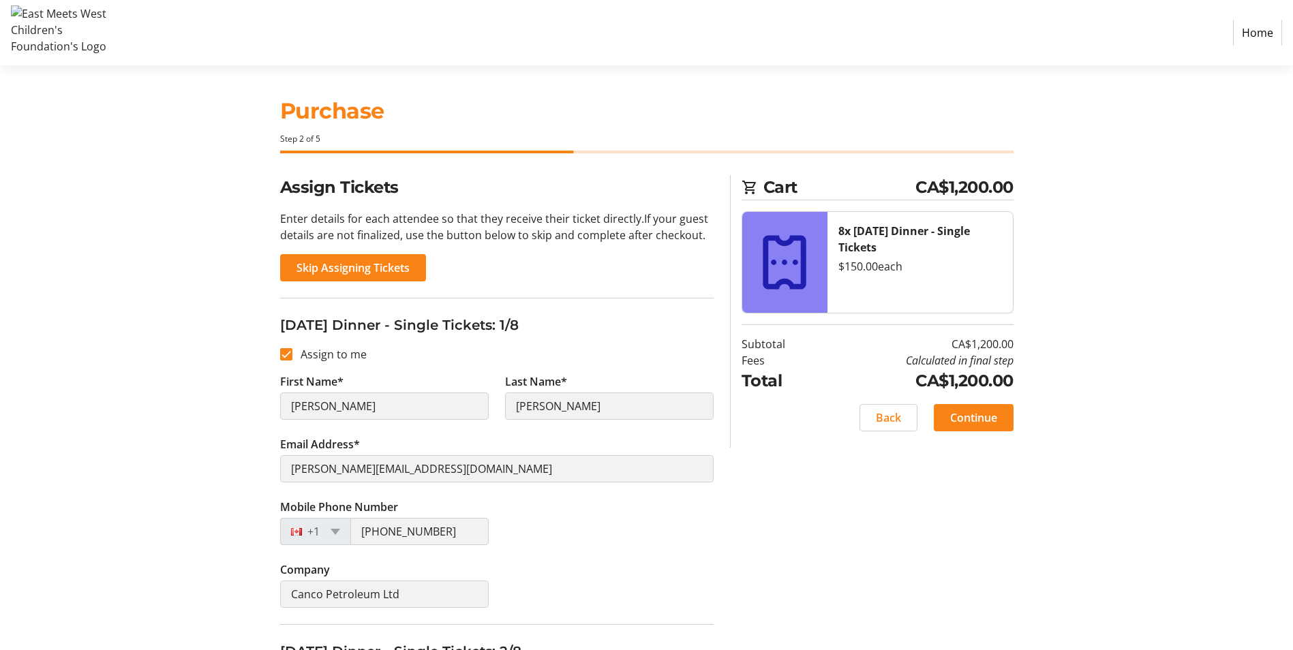
scroll to position [0, 0]
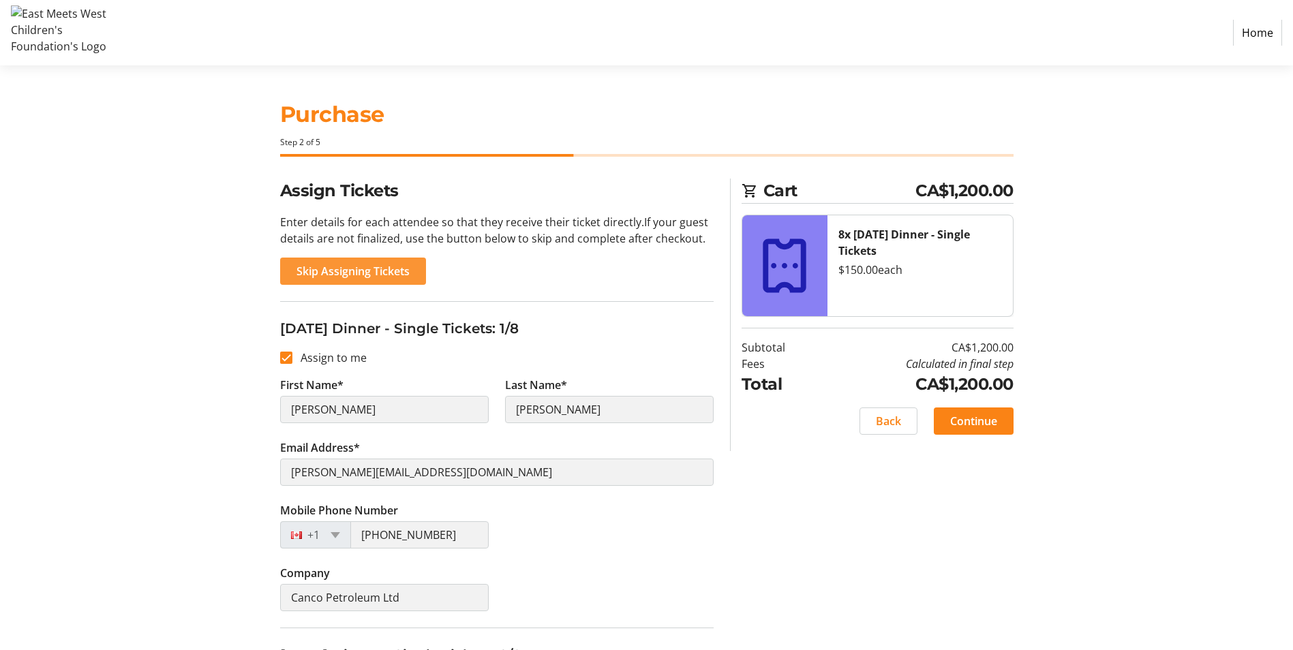
click at [397, 269] on span "Skip Assigning Tickets" at bounding box center [353, 271] width 113 height 16
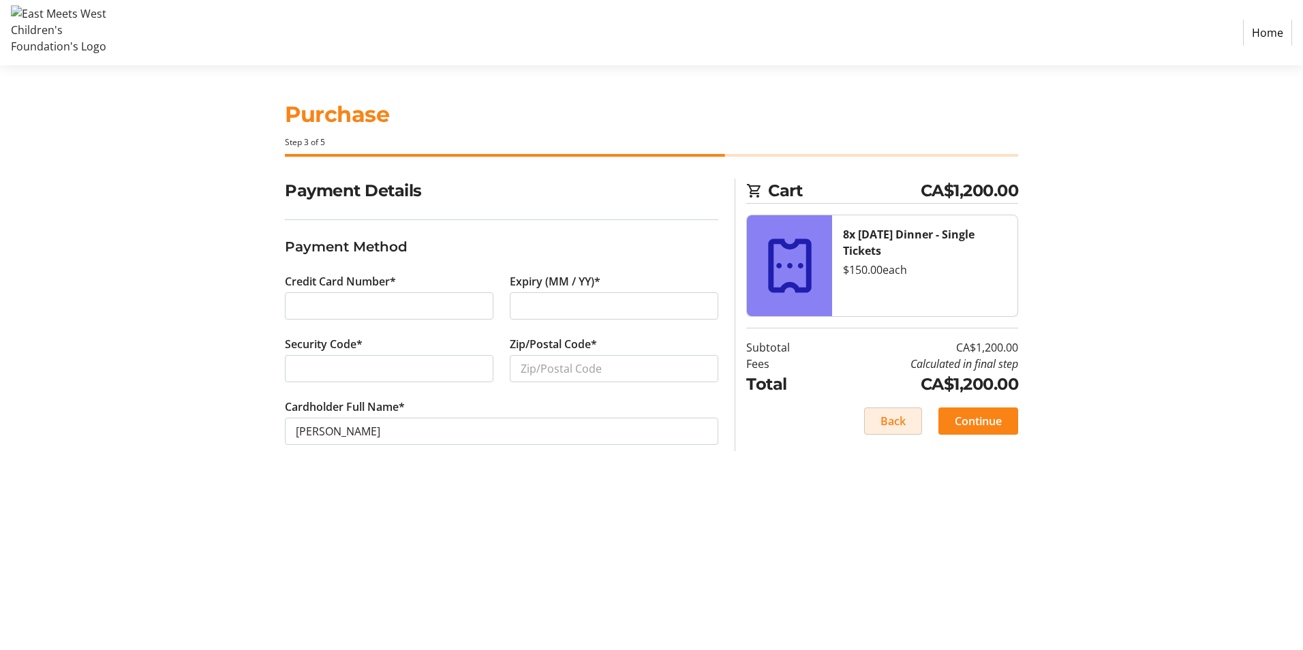
click at [881, 421] on span "Back" at bounding box center [893, 421] width 25 height 16
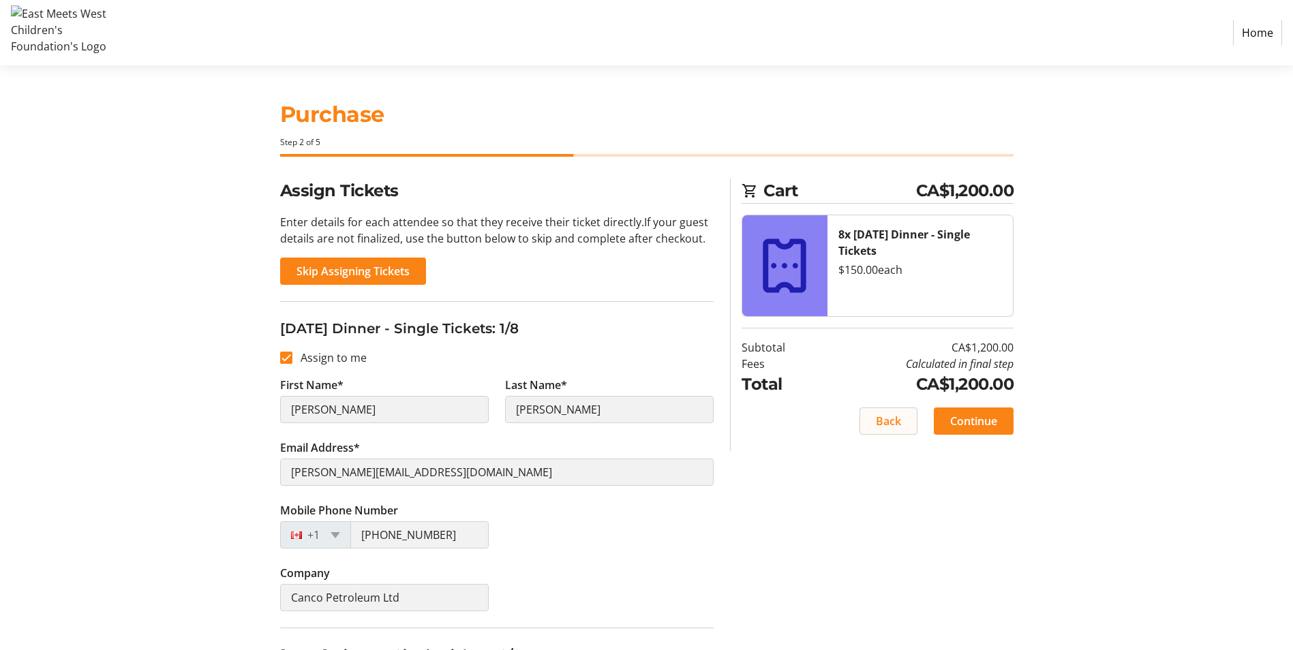
click at [880, 421] on span "Back" at bounding box center [888, 421] width 25 height 16
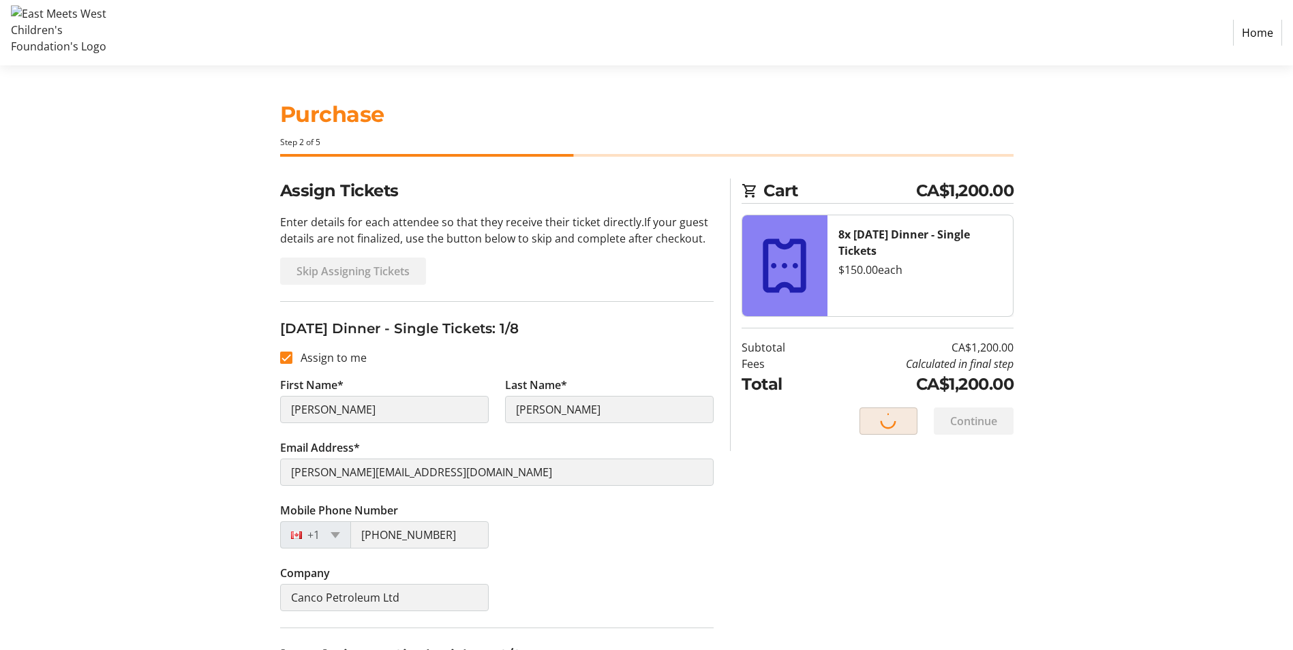
select select "BC"
select select "CA"
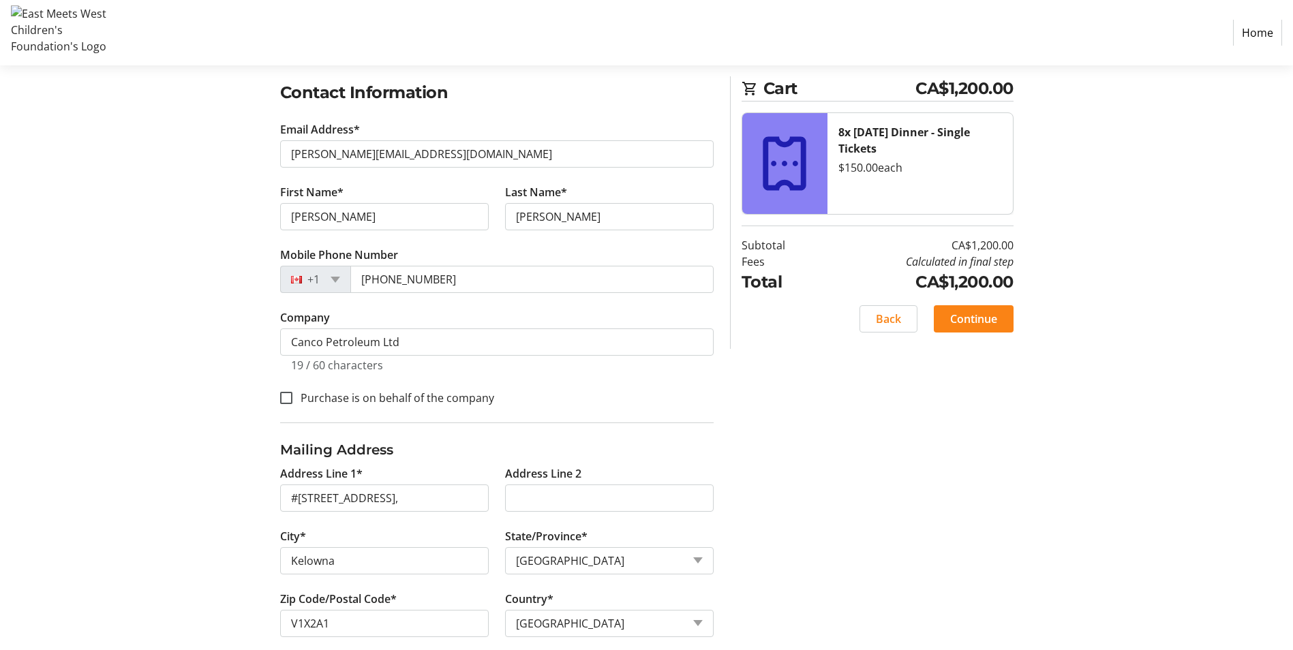
scroll to position [241, 0]
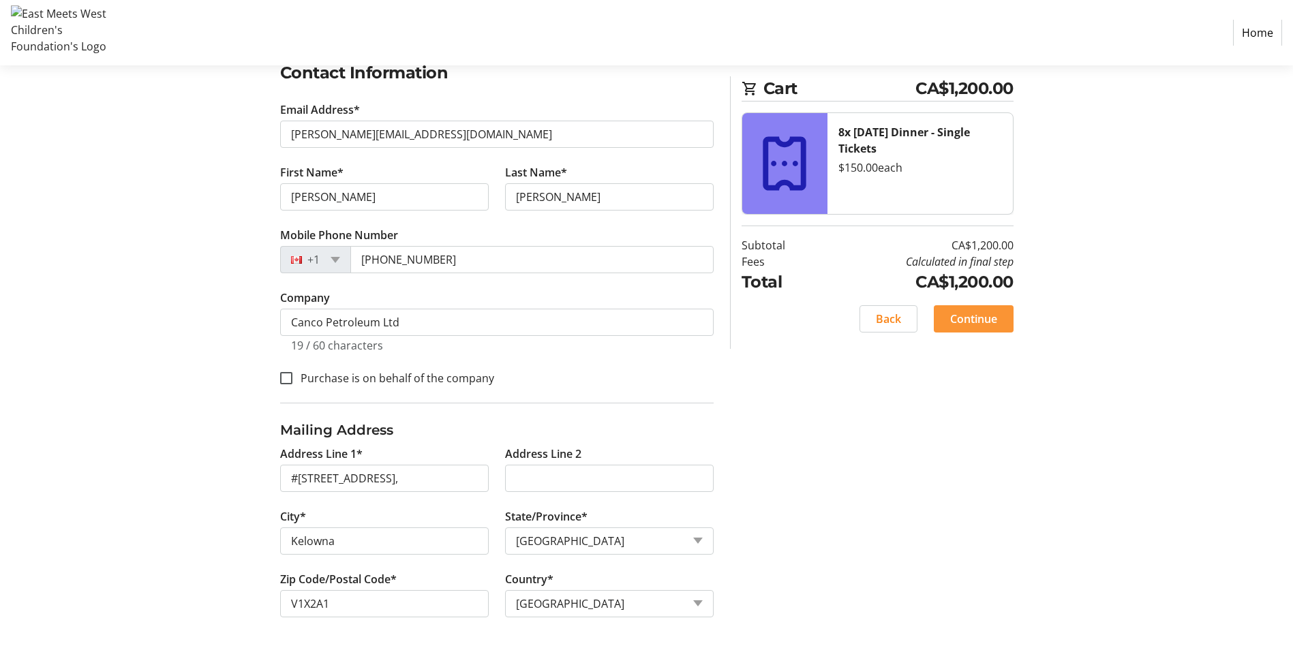
click at [978, 325] on span "Continue" at bounding box center [973, 319] width 47 height 16
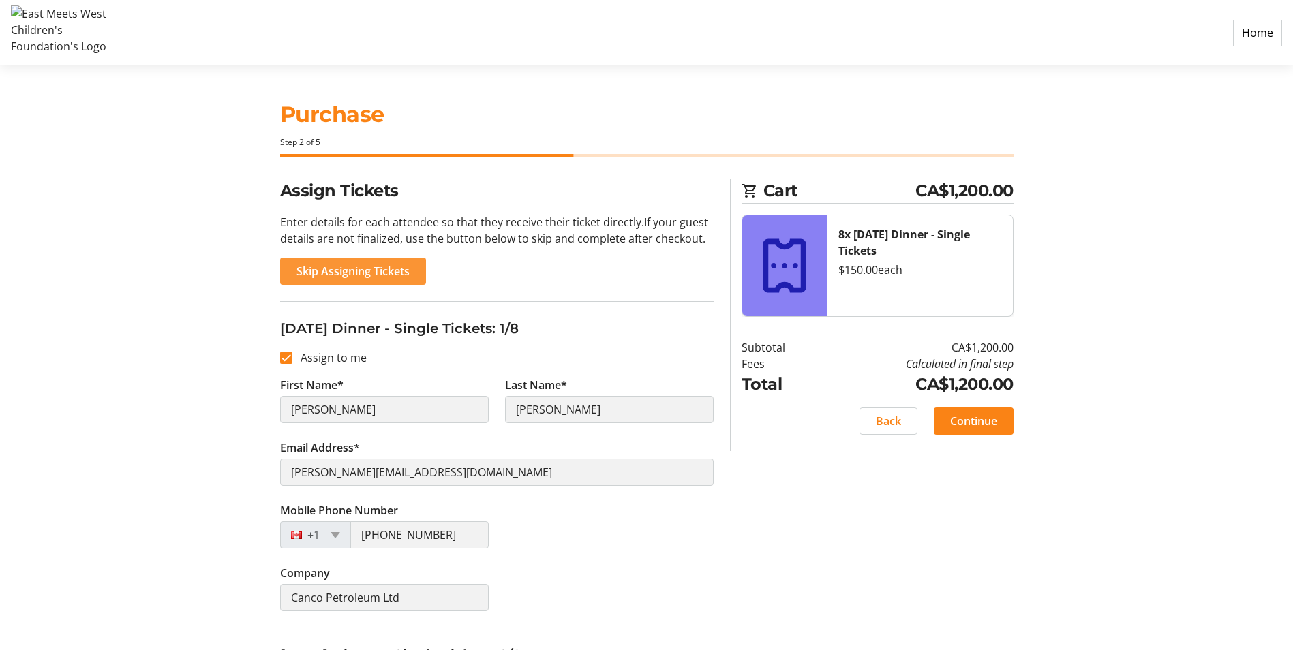
click at [344, 267] on span "Skip Assigning Tickets" at bounding box center [353, 271] width 113 height 16
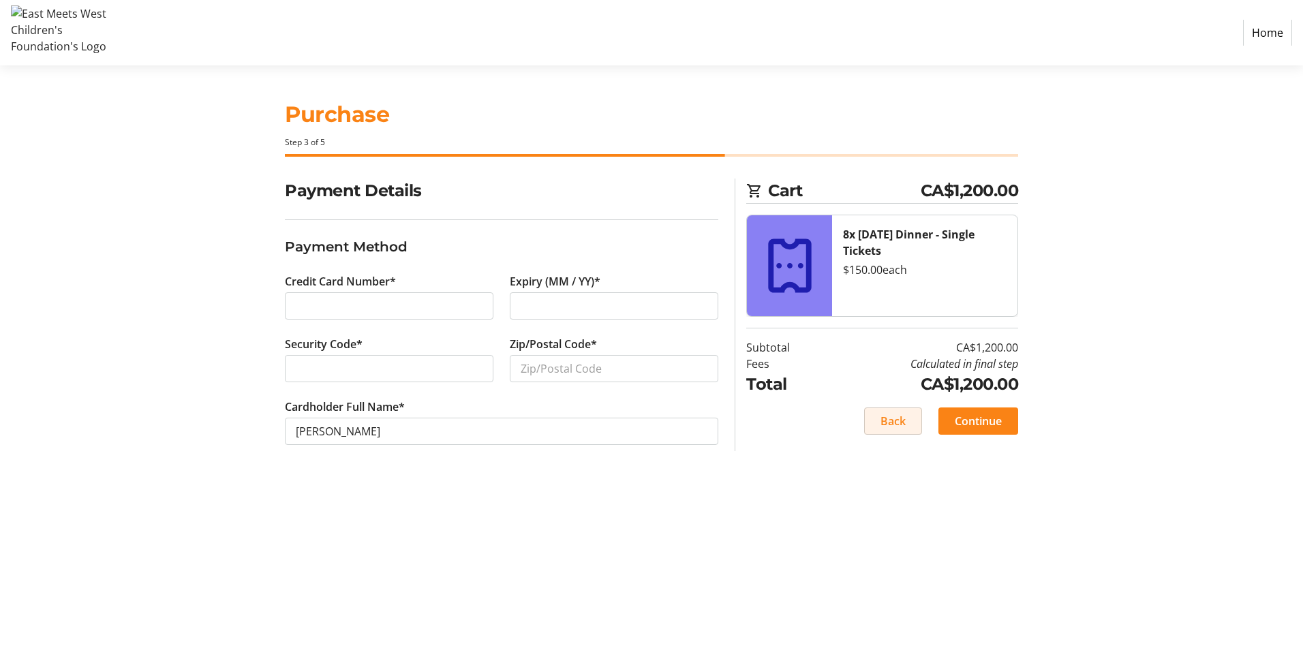
click at [866, 412] on span at bounding box center [893, 421] width 57 height 33
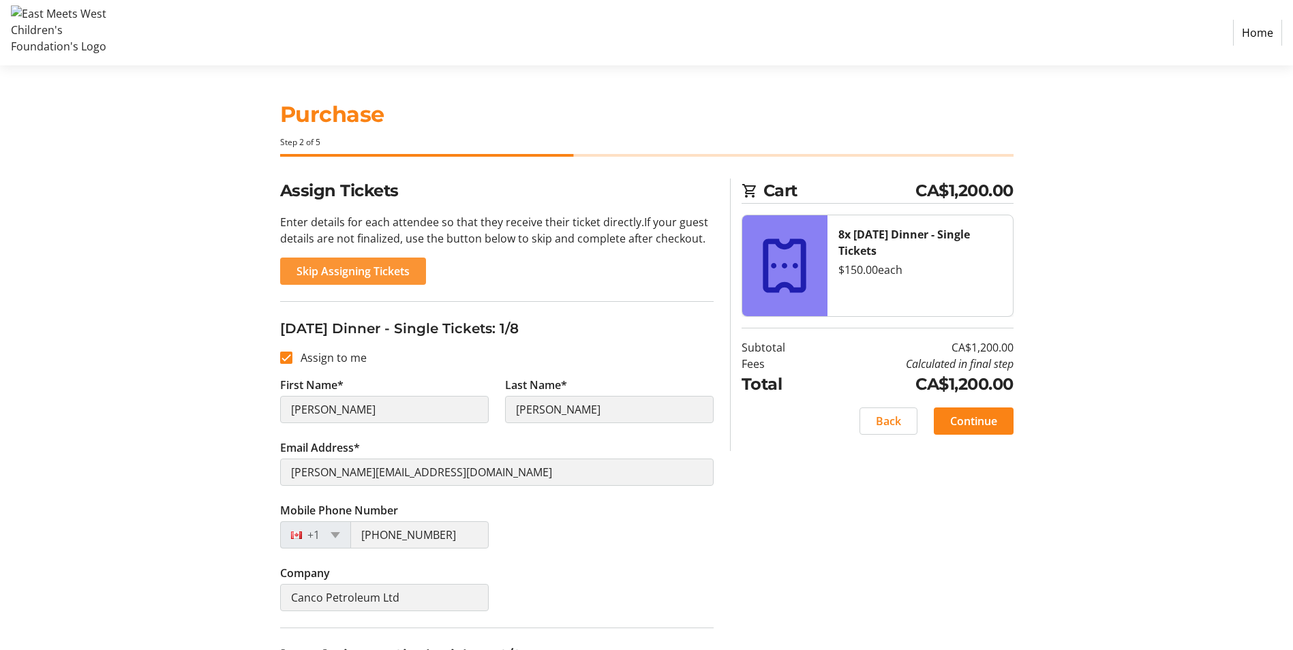
click at [393, 265] on span "Skip Assigning Tickets" at bounding box center [353, 271] width 113 height 16
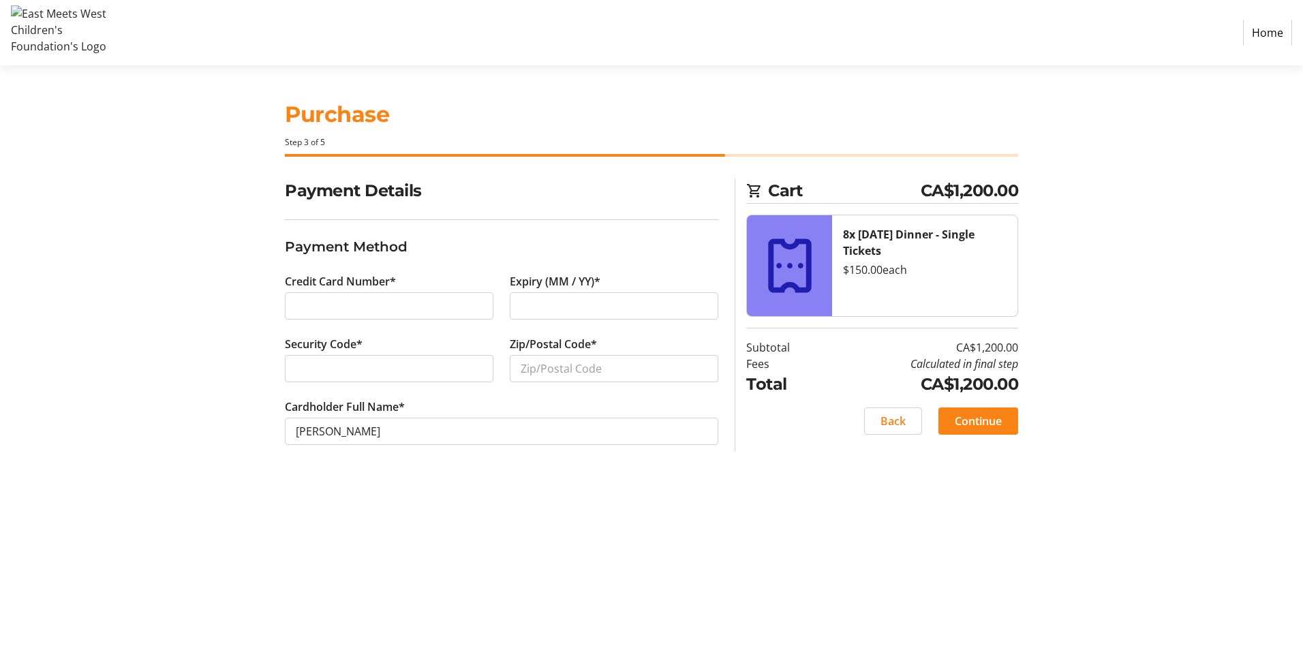
click at [678, 287] on div "Expiry (MM / YY)*" at bounding box center [614, 304] width 225 height 63
click at [571, 372] on input "Zip/Postal Code*" at bounding box center [614, 368] width 209 height 27
click at [601, 375] on input "V1H43" at bounding box center [614, 368] width 209 height 27
type input "V1W4H3"
click at [547, 513] on div "Purchase Step 3 of 5 Cart CA$1,200.00 8x [DATE] Dinner - Single Tickets $150.00…" at bounding box center [652, 357] width 900 height 585
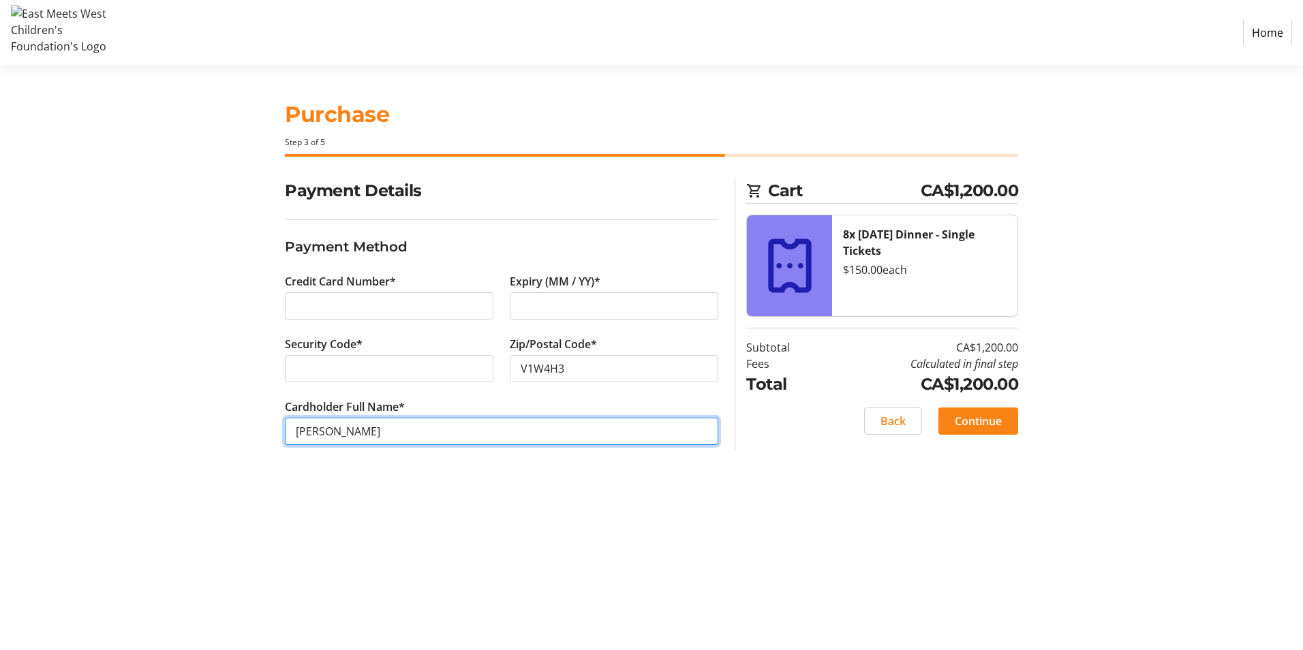
drag, startPoint x: 403, startPoint y: 433, endPoint x: 246, endPoint y: 437, distance: 156.9
click at [246, 437] on div "Payment Details Payment Method Credit Card Number* Expiry (MM / YY)* Security C…" at bounding box center [652, 328] width 900 height 299
type input "p"
type input "[PERSON_NAME]"
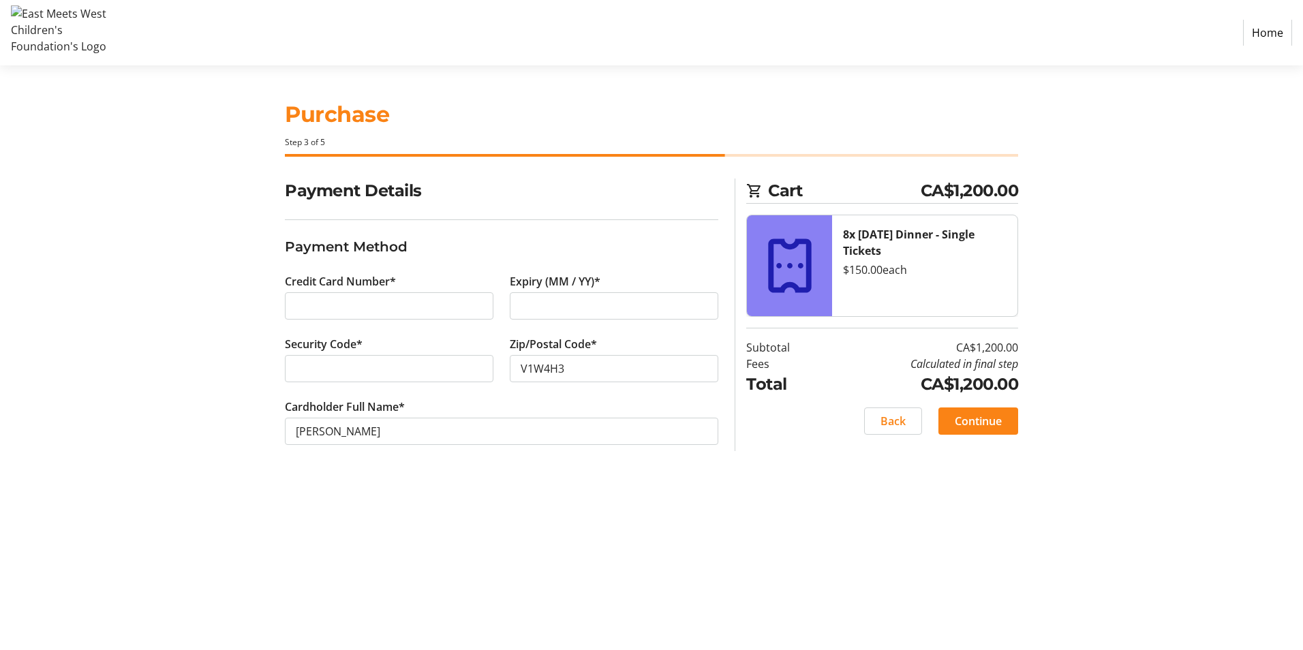
click at [554, 500] on div "Purchase Step 3 of 5 Cart CA$1,200.00 8x [DATE] Dinner - Single Tickets $150.00…" at bounding box center [652, 357] width 900 height 585
click at [1004, 423] on span at bounding box center [979, 421] width 80 height 33
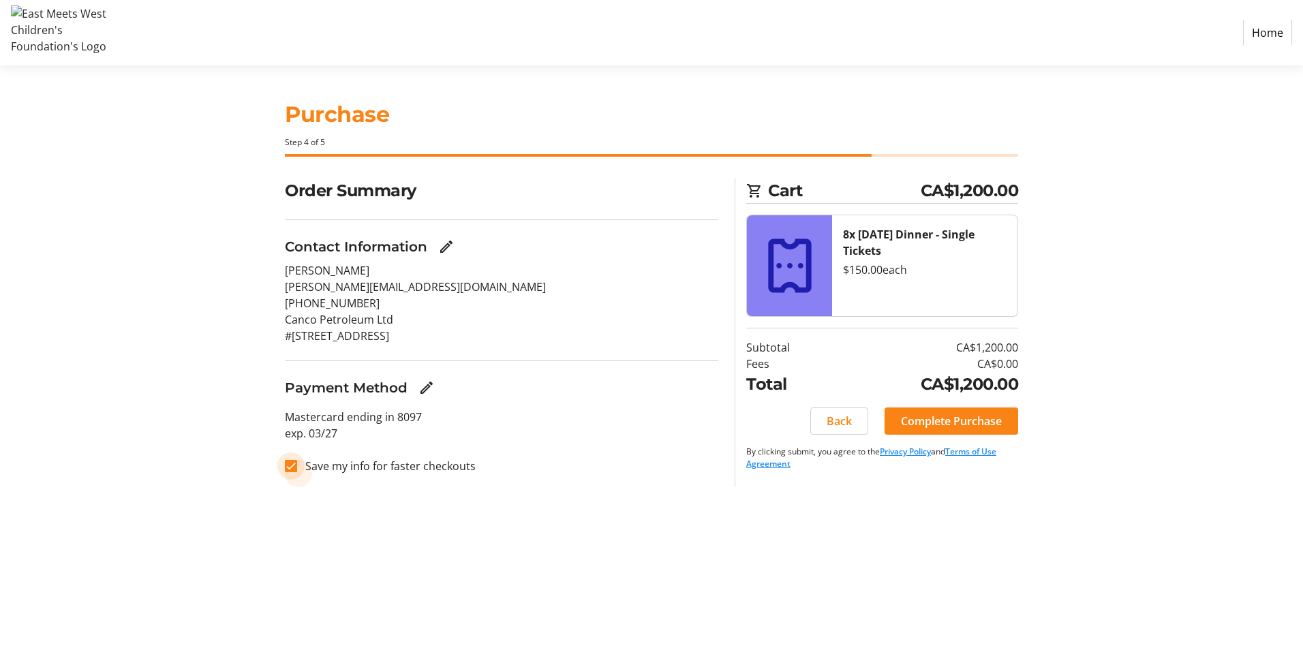
click at [291, 466] on input "Save my info for faster checkouts" at bounding box center [291, 466] width 12 height 12
checkbox input "false"
click at [976, 426] on span "Complete Purchase" at bounding box center [951, 421] width 101 height 16
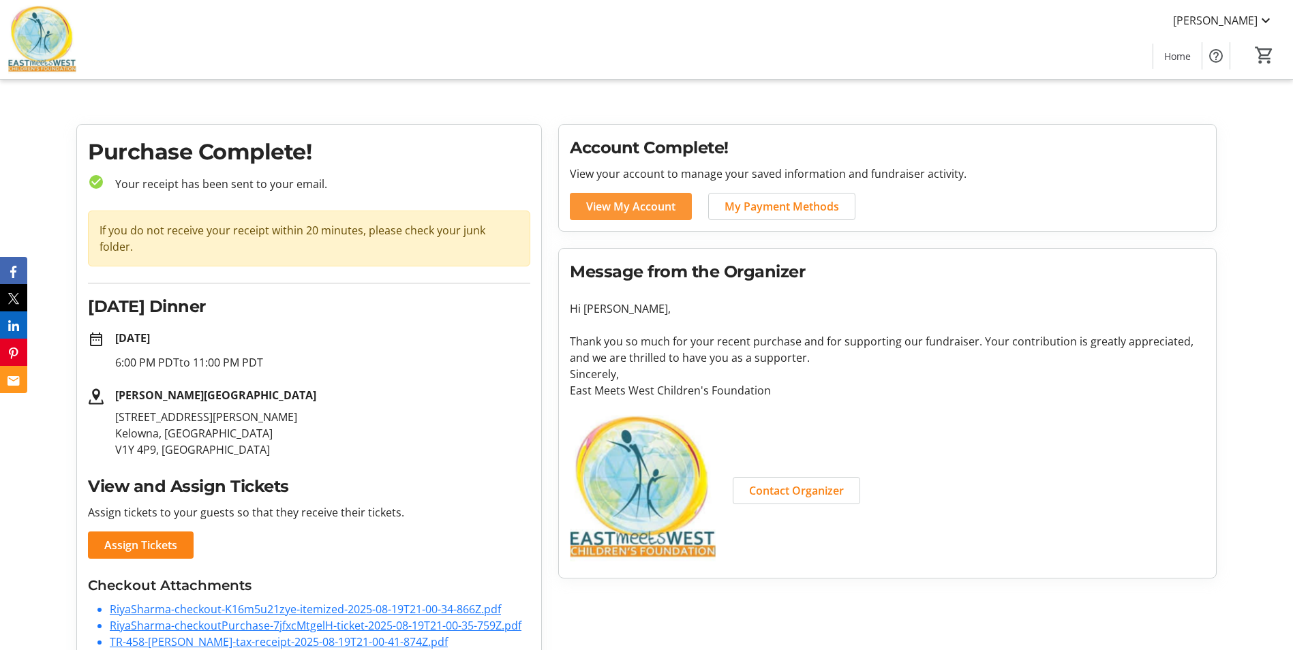
click at [635, 202] on span "View My Account" at bounding box center [630, 206] width 89 height 16
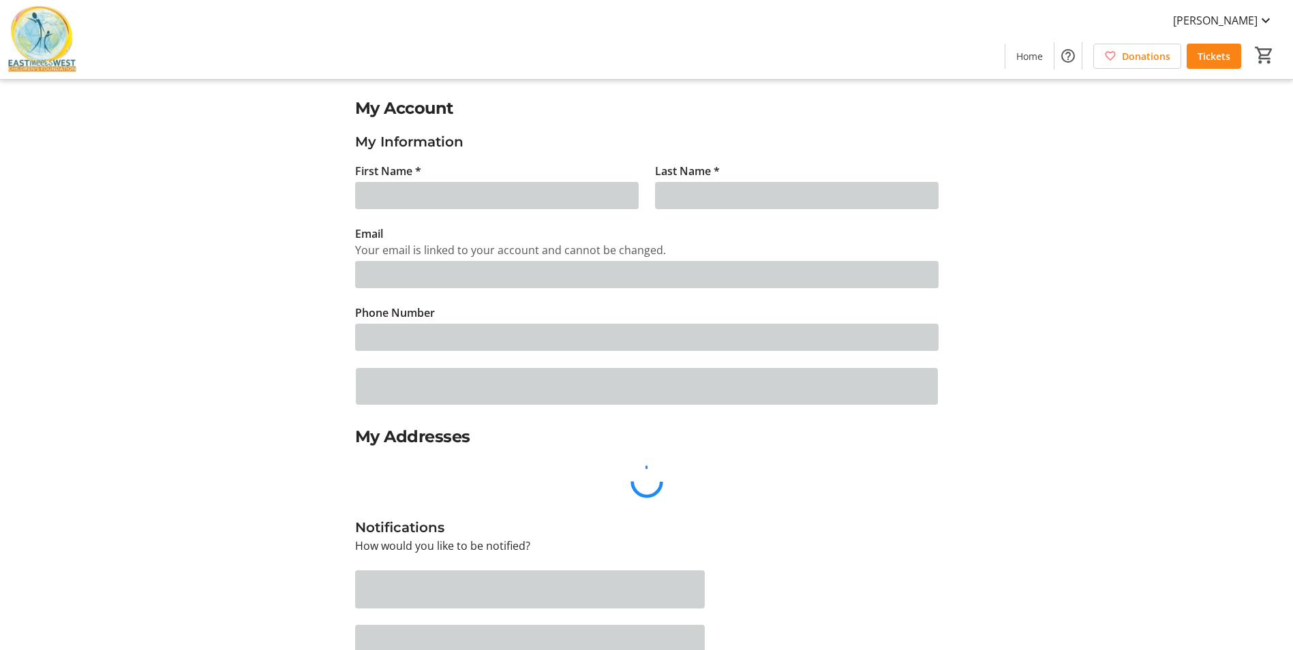
type input "[PERSON_NAME]"
type input "[PERSON_NAME][EMAIL_ADDRESS][DOMAIN_NAME]"
type input "[PHONE_NUMBER]"
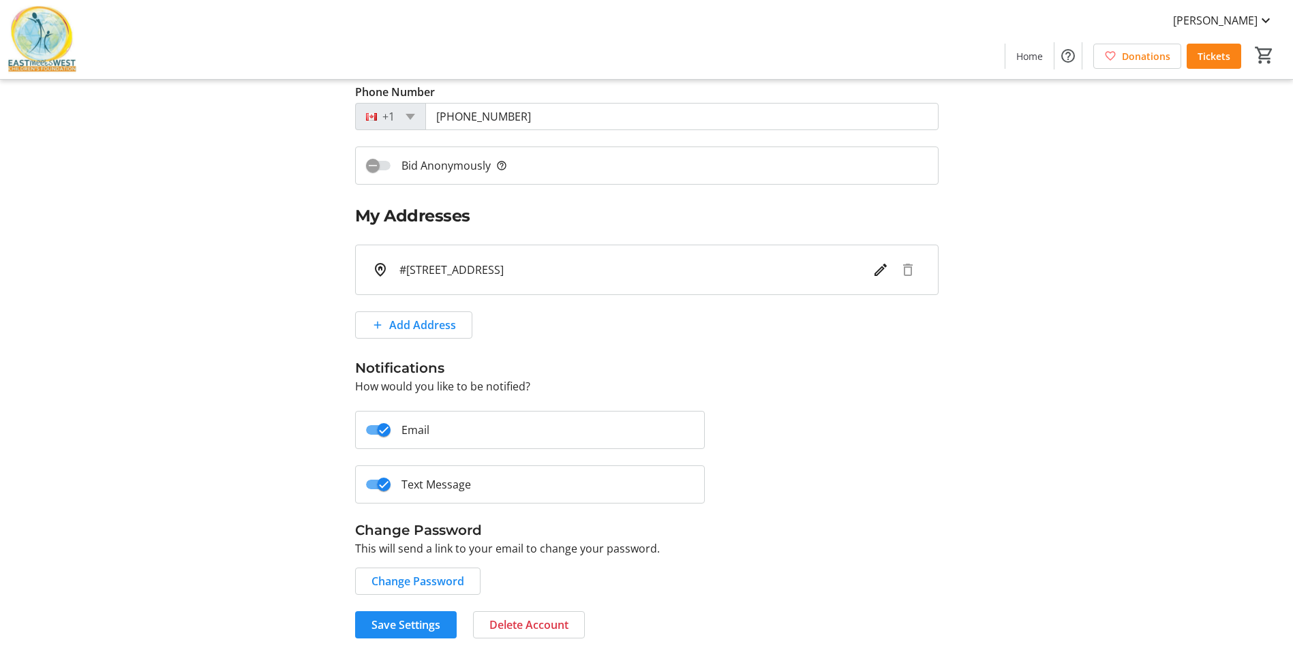
scroll to position [226, 0]
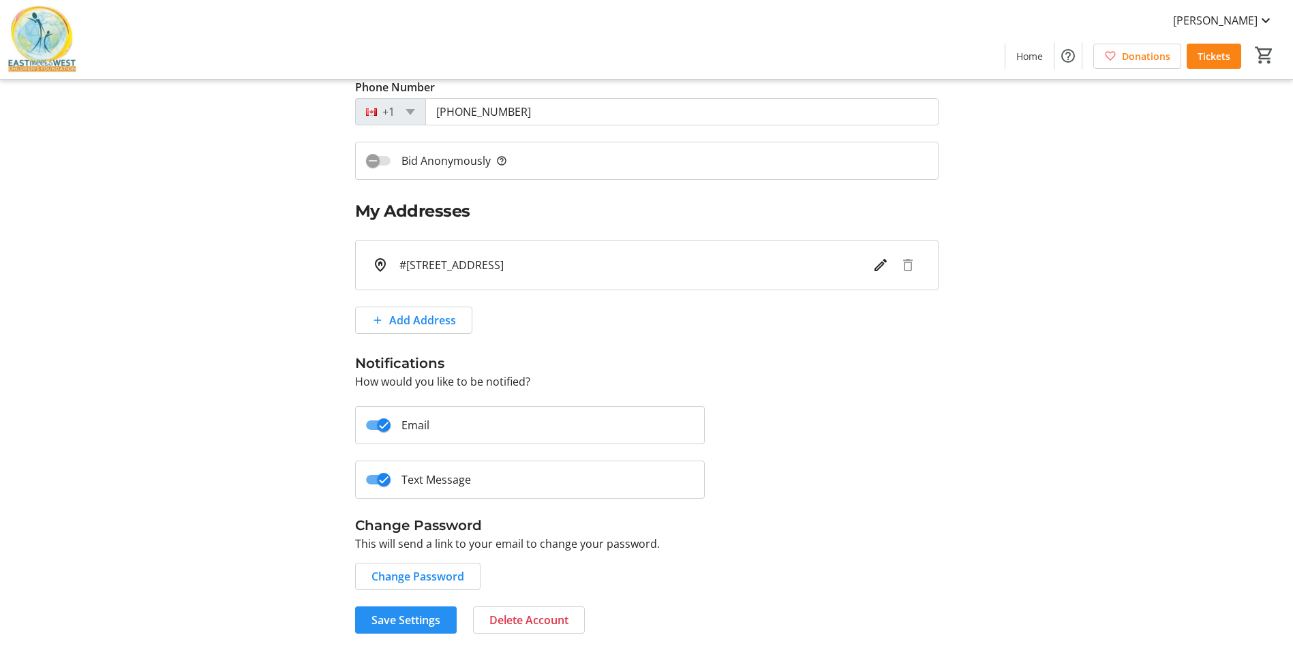
click at [427, 568] on span "Save Settings" at bounding box center [406, 620] width 69 height 16
click at [453, 568] on span "Change Password" at bounding box center [418, 577] width 93 height 16
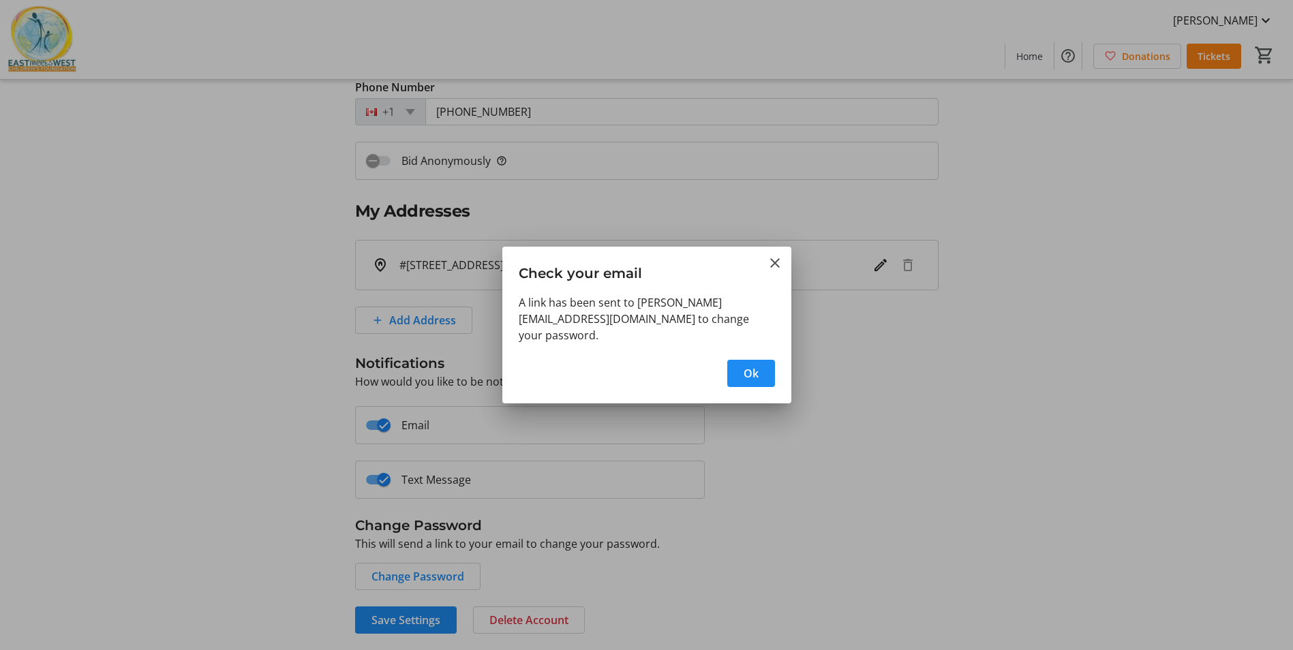
scroll to position [0, 0]
click at [755, 369] on span "Ok" at bounding box center [751, 373] width 15 height 16
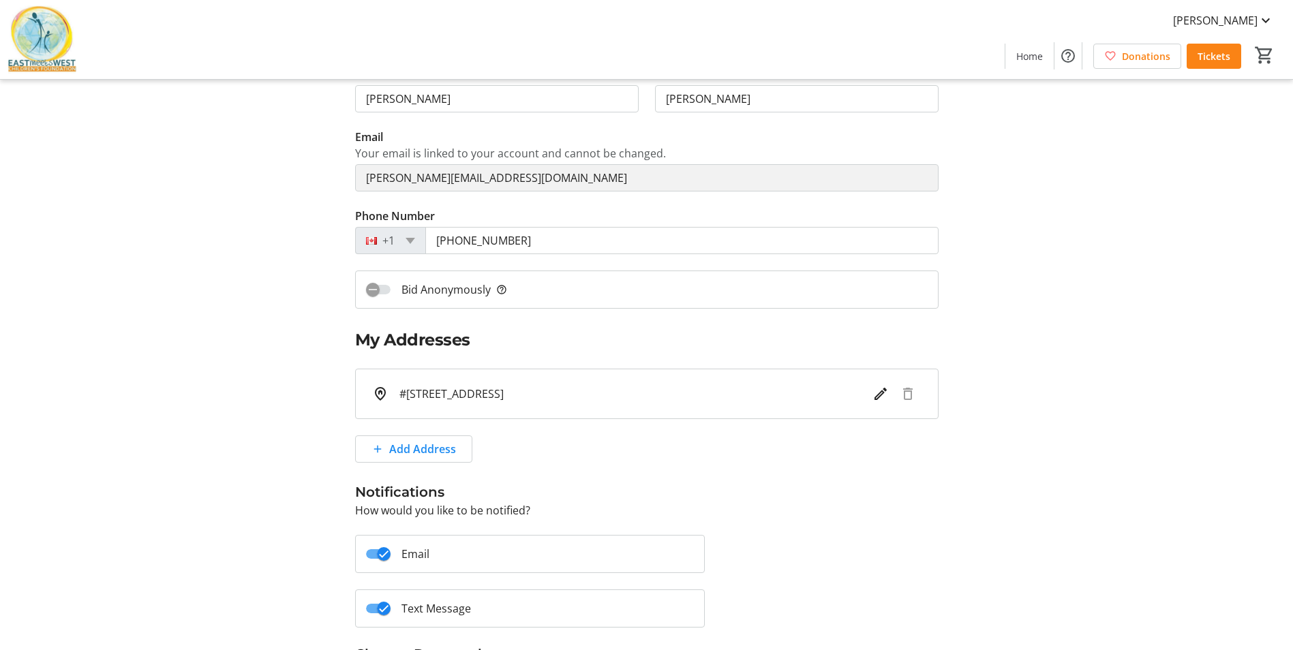
scroll to position [226, 0]
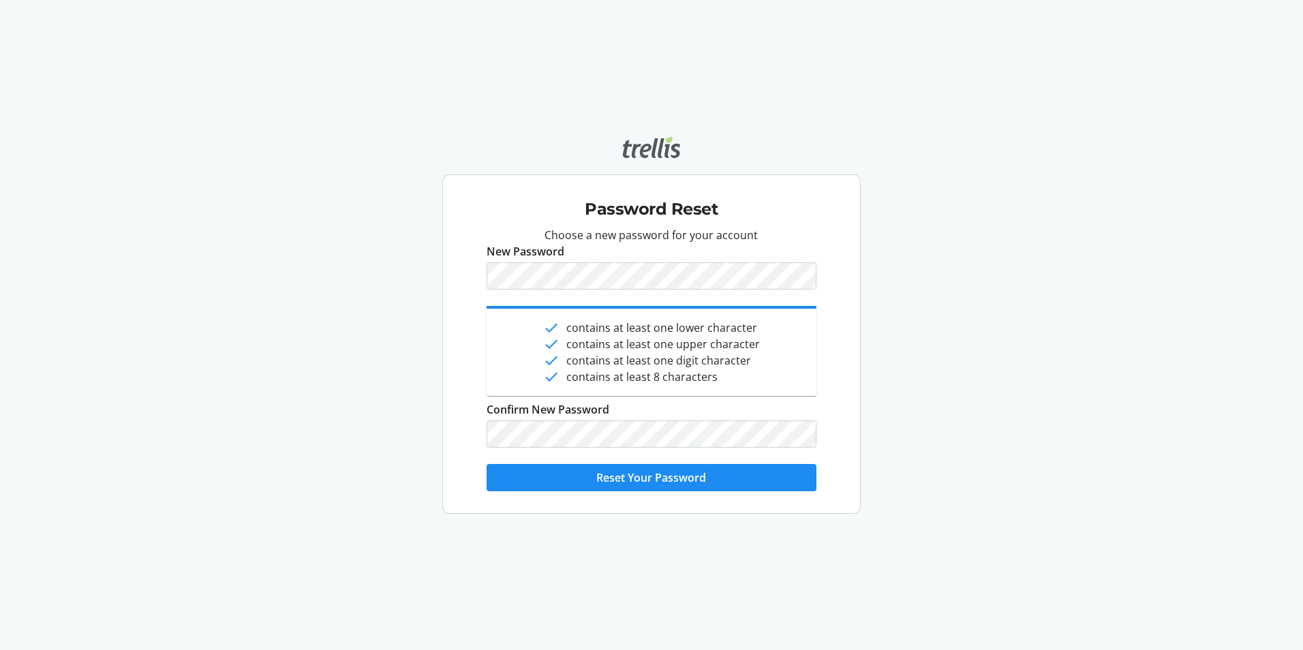
click at [440, 369] on div "Password Reset Choose a new password for your account New Password done contain…" at bounding box center [651, 324] width 434 height 399
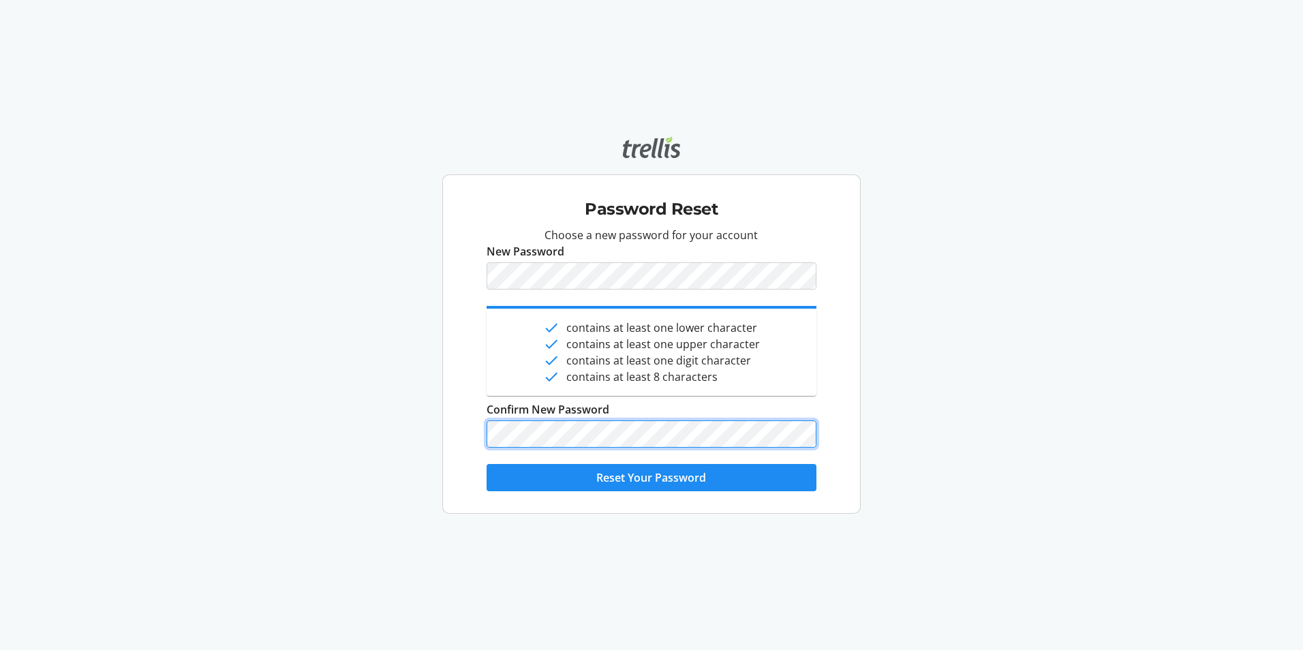
click at [487, 464] on button "Reset Your Password" at bounding box center [651, 477] width 329 height 27
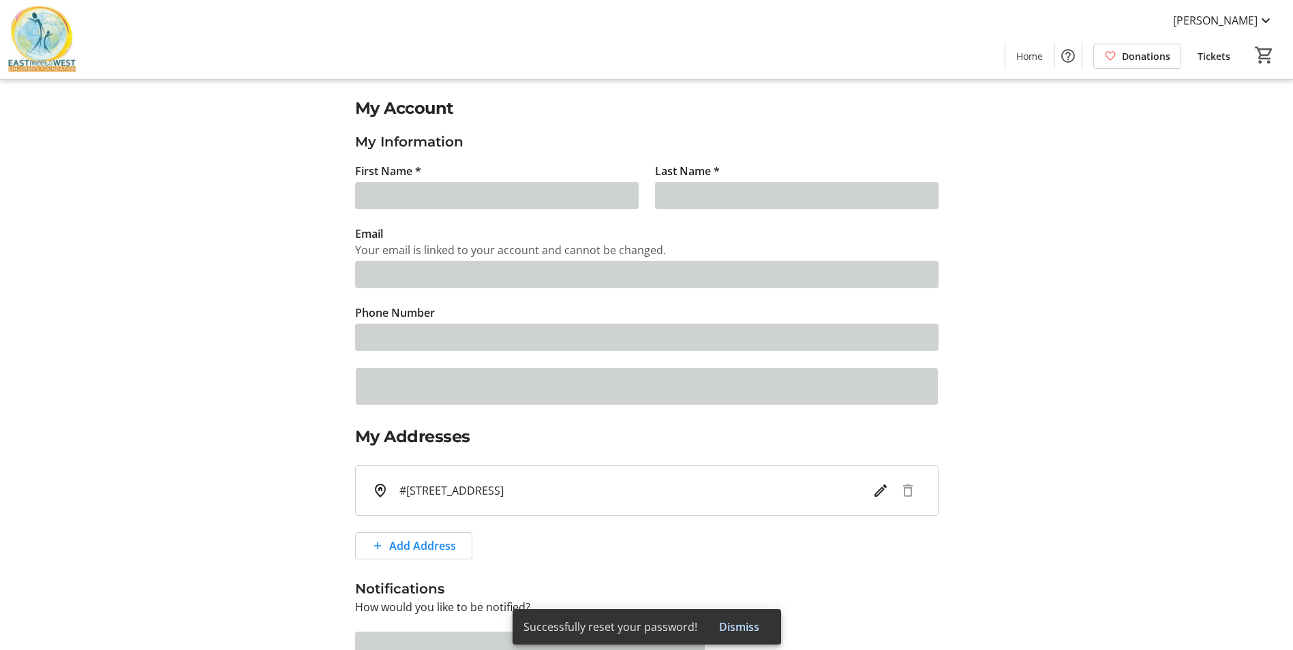
type input "[PERSON_NAME]"
type input "[PERSON_NAME][EMAIL_ADDRESS][DOMAIN_NAME]"
type input "[PHONE_NUMBER]"
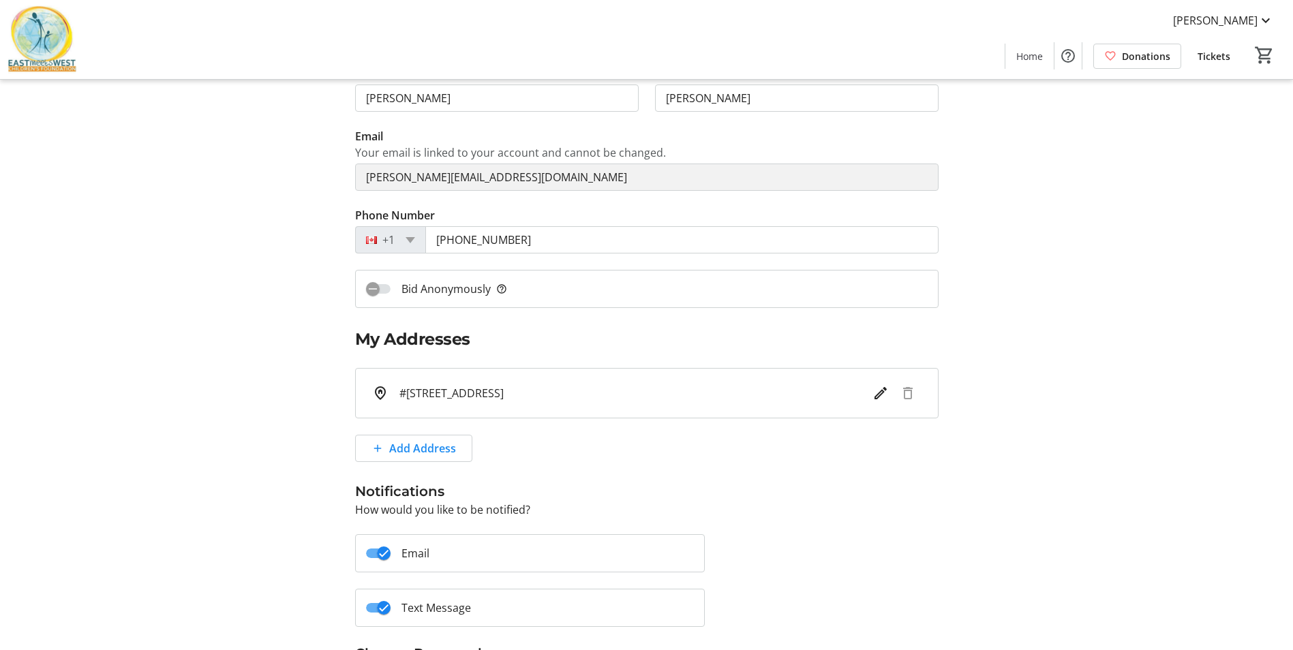
scroll to position [226, 0]
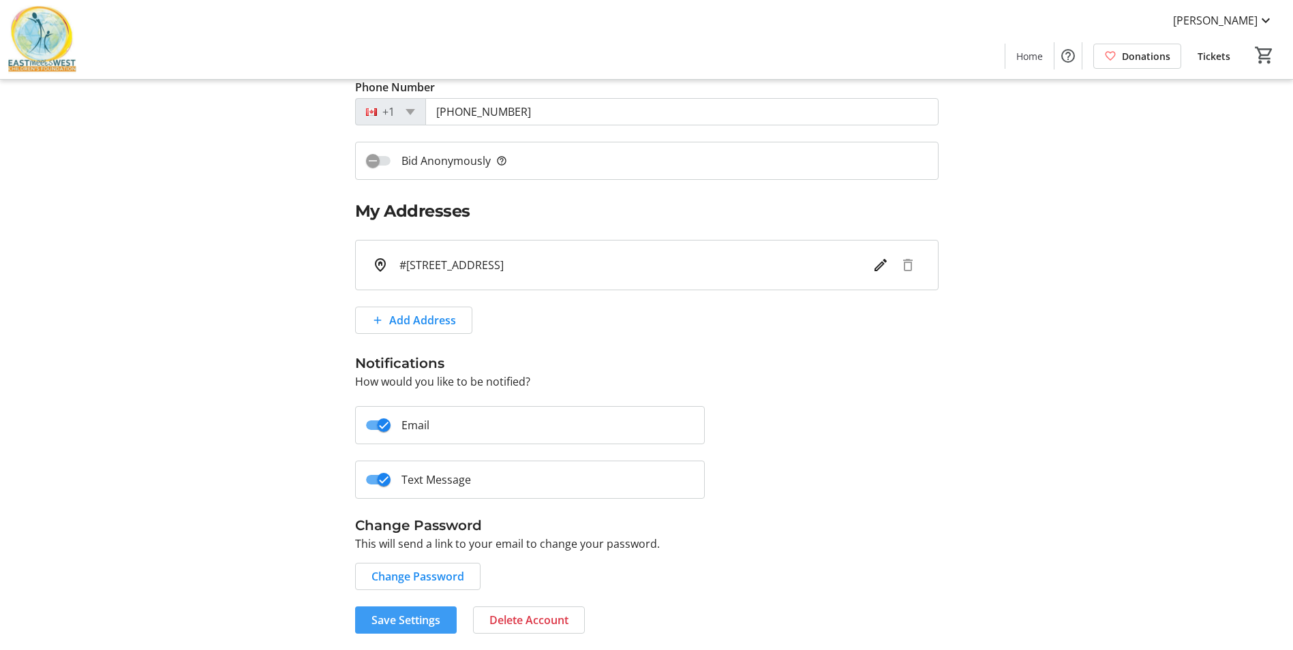
click at [451, 618] on span at bounding box center [406, 620] width 102 height 33
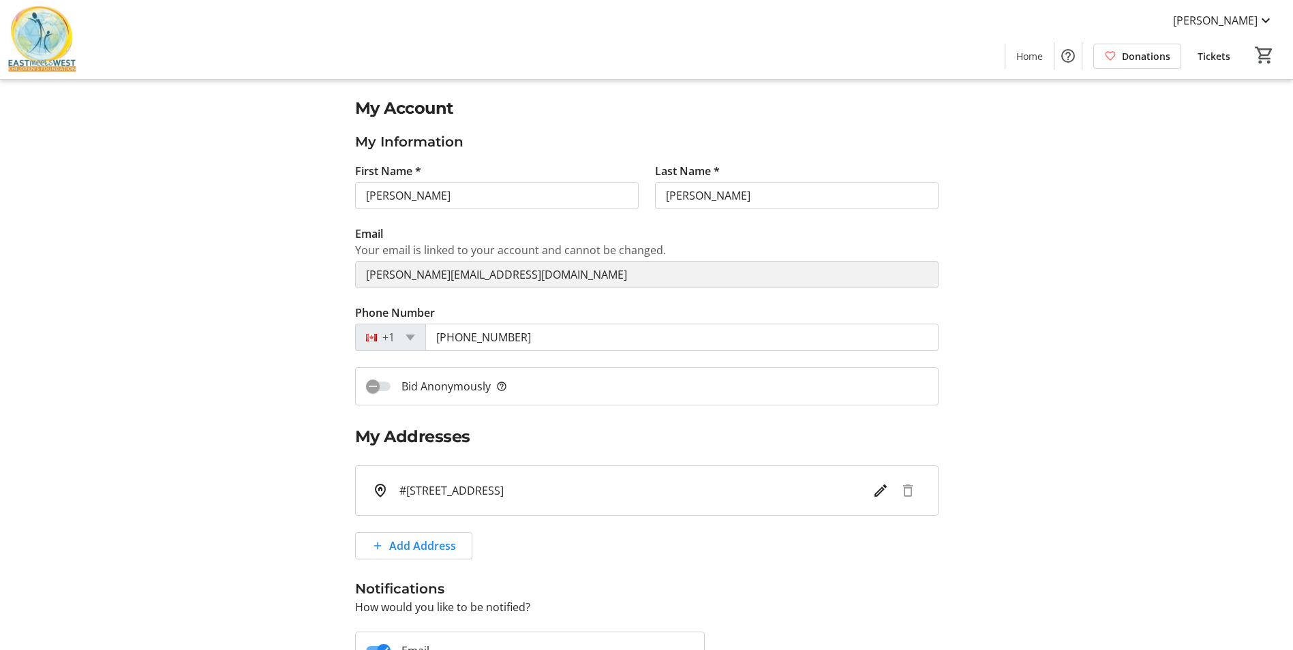
drag, startPoint x: 49, startPoint y: 40, endPoint x: 57, endPoint y: 40, distance: 8.2
click at [51, 42] on img at bounding box center [42, 39] width 68 height 68
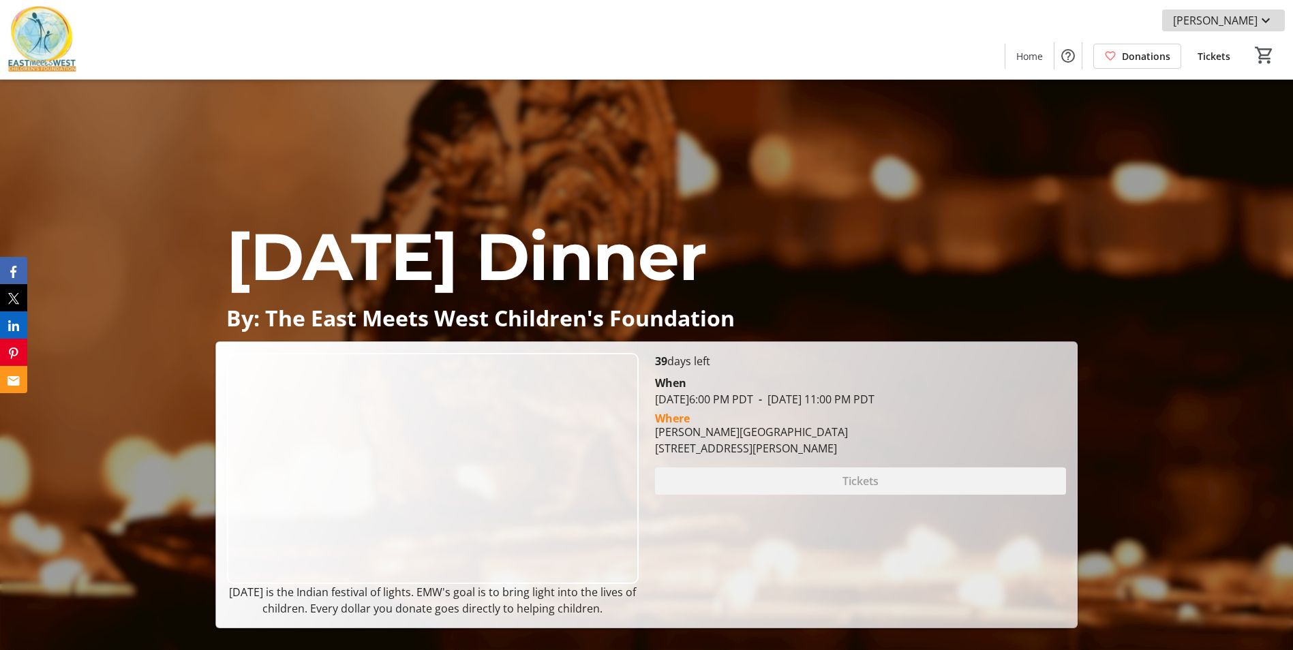
click at [1252, 13] on span "[PERSON_NAME]" at bounding box center [1215, 20] width 85 height 16
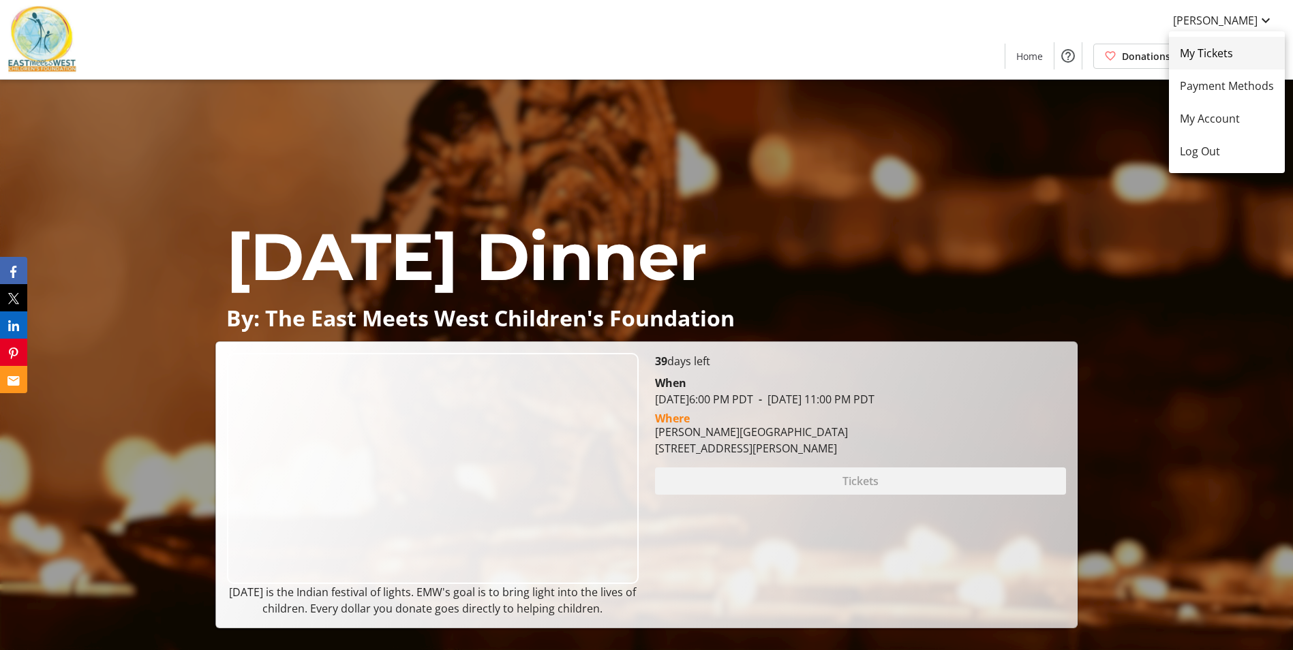
click at [1241, 45] on span "My Tickets" at bounding box center [1227, 53] width 94 height 16
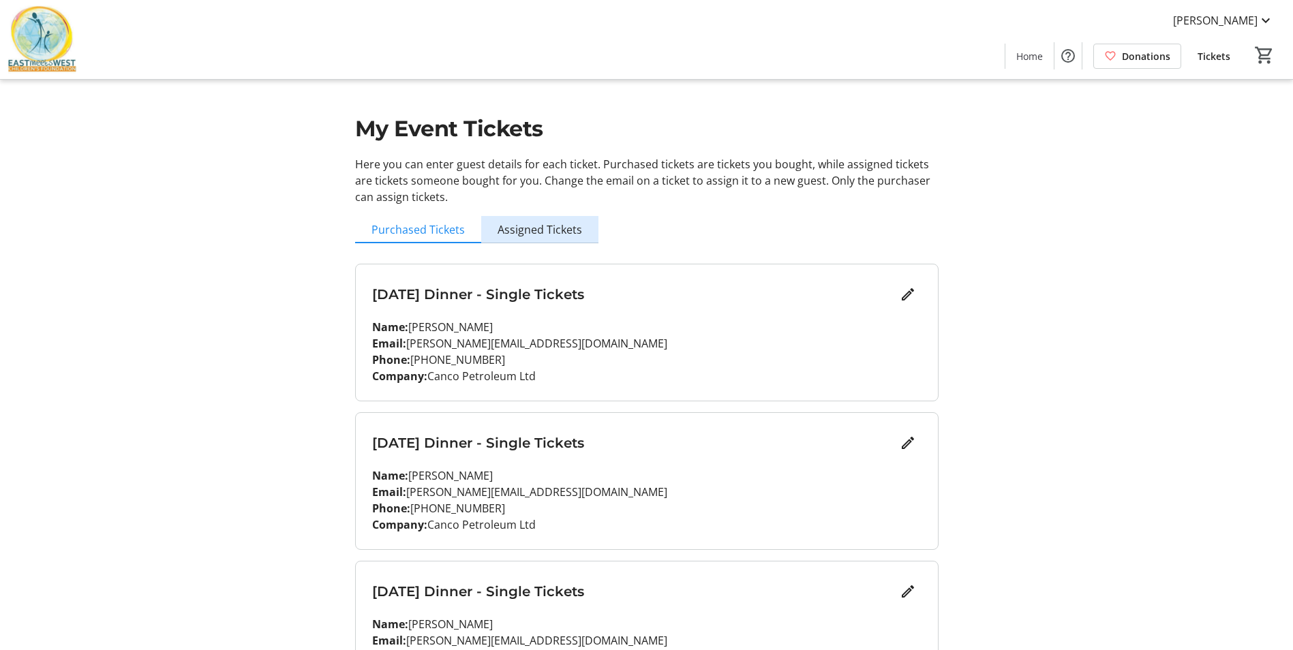
click at [544, 241] on span "Assigned Tickets" at bounding box center [540, 229] width 85 height 27
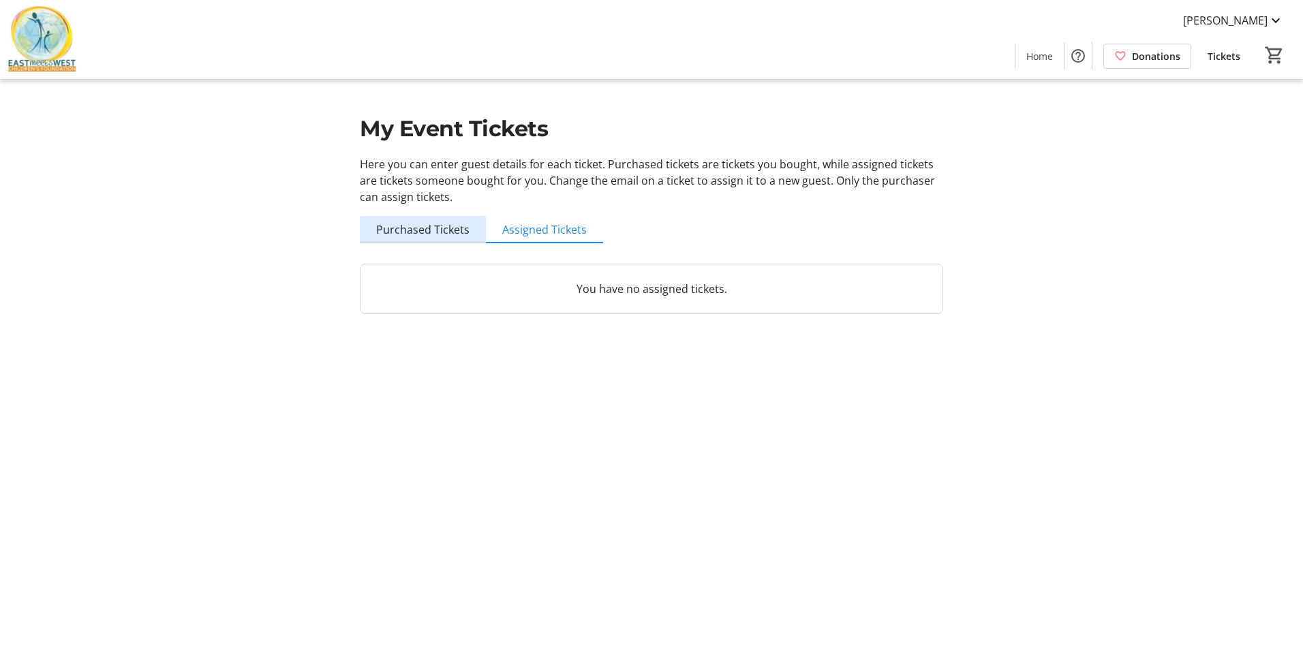
click at [427, 231] on span "Purchased Tickets" at bounding box center [422, 229] width 93 height 11
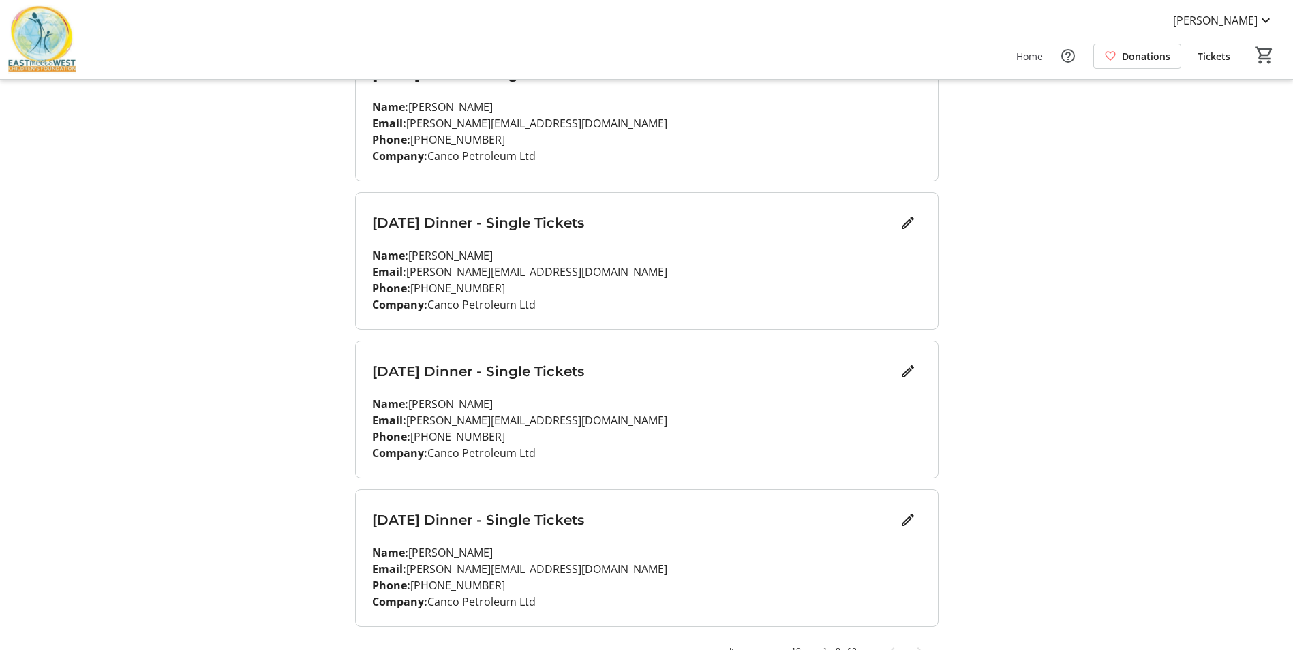
scroll to position [846, 0]
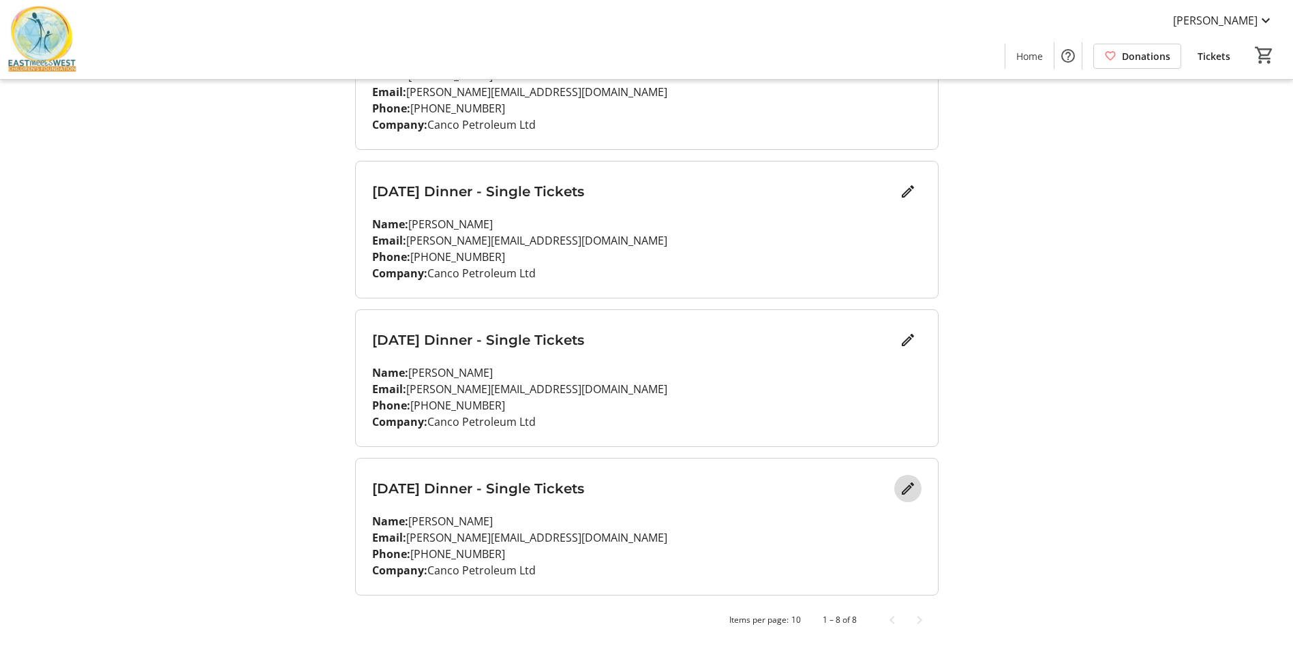
click at [910, 492] on mat-icon "Edit" at bounding box center [908, 489] width 16 height 16
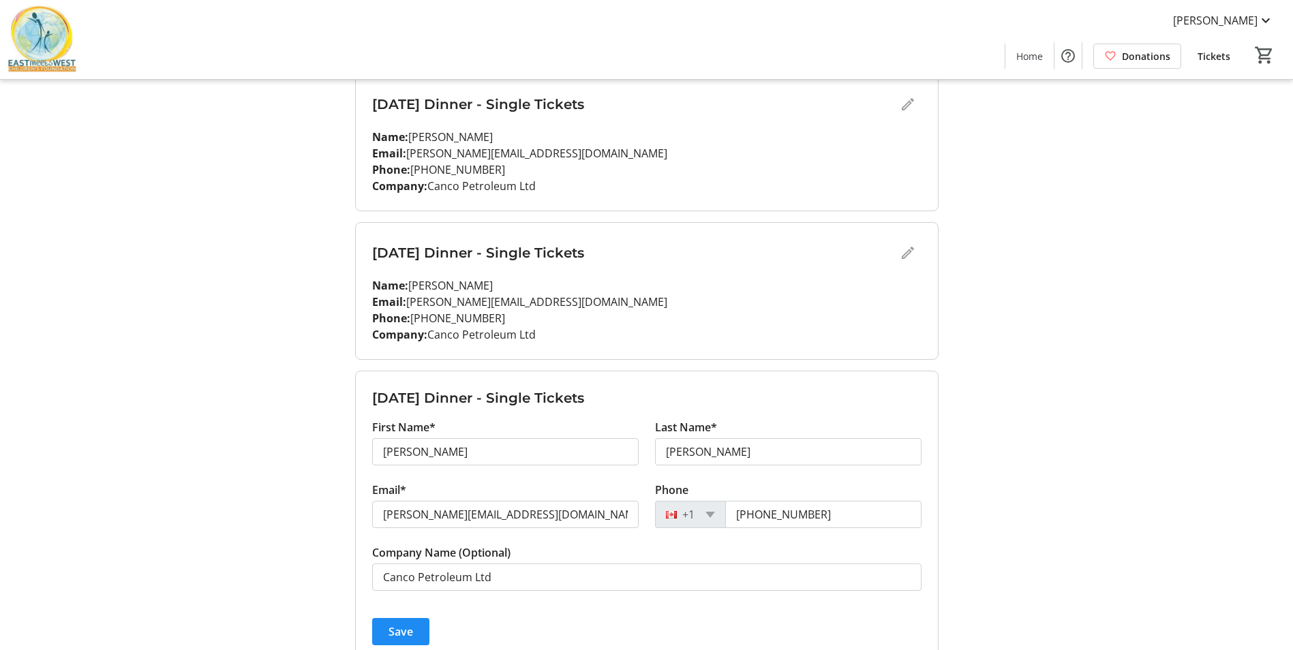
scroll to position [1000, 0]
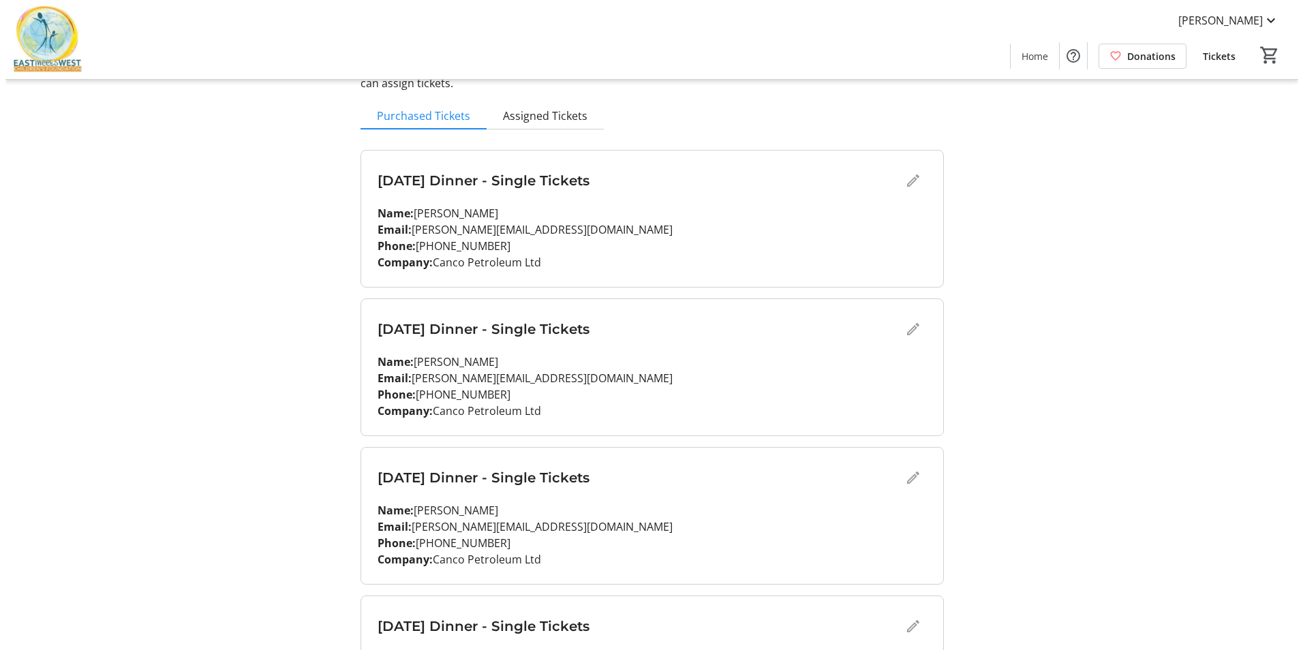
scroll to position [0, 0]
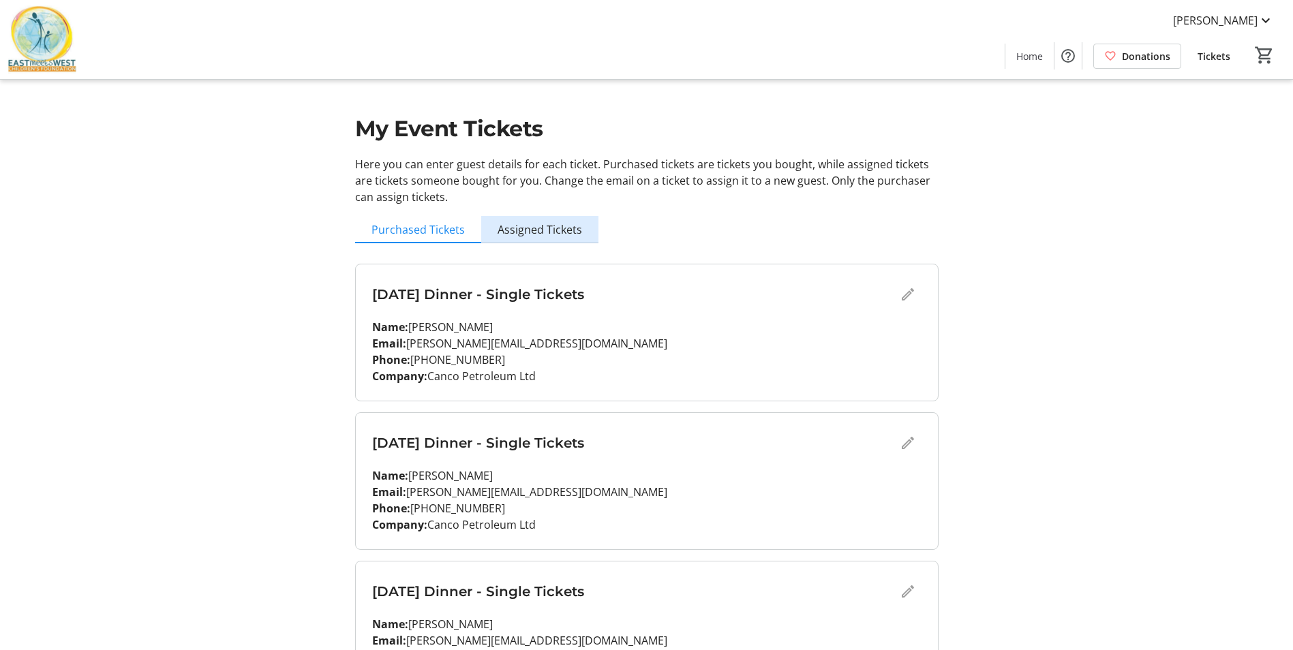
click at [568, 234] on span "Assigned Tickets" at bounding box center [540, 229] width 85 height 11
